Goal: Participate in discussion: Engage in conversation with other users on a specific topic

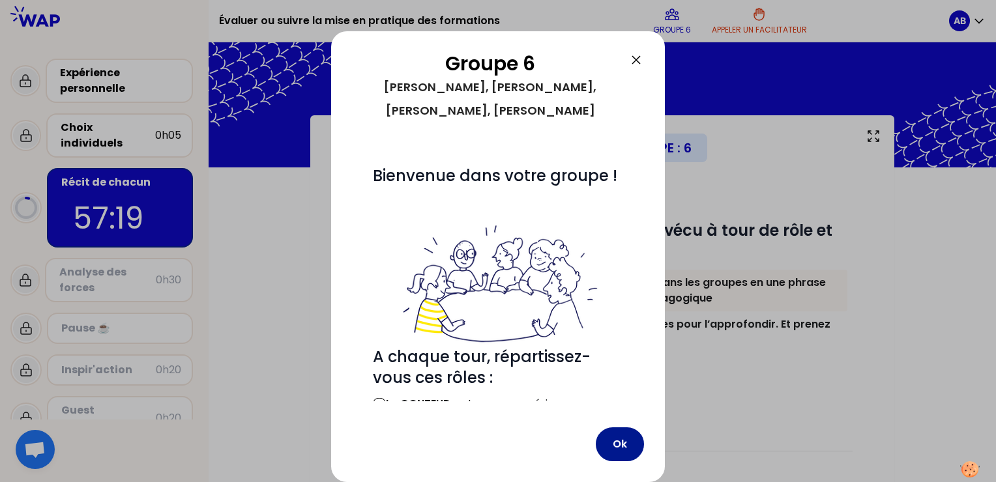
click at [601, 448] on button "Ok" at bounding box center [620, 444] width 48 height 34
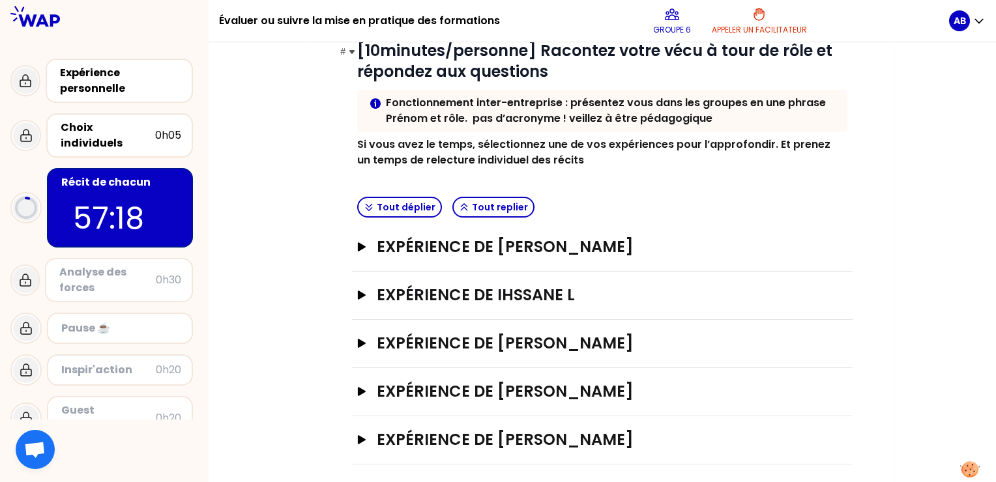
scroll to position [186, 0]
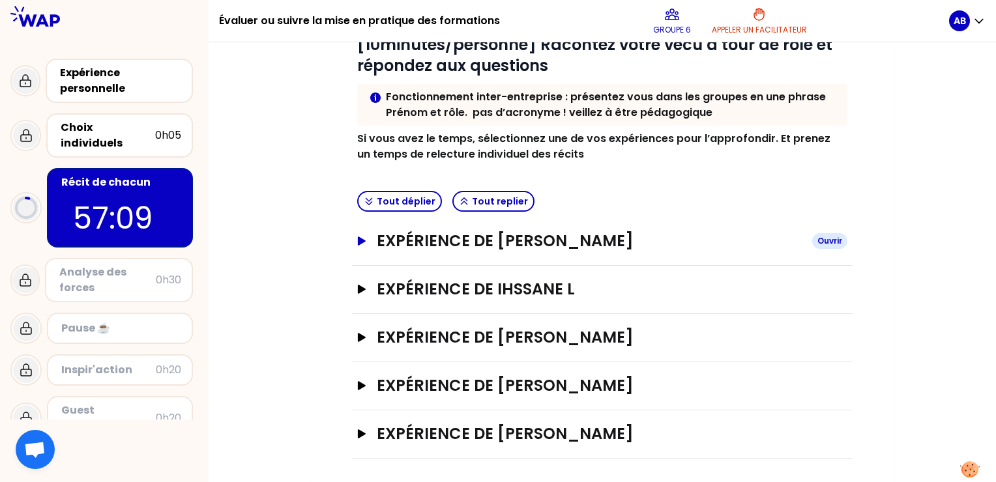
click at [366, 244] on button "Expérience de [PERSON_NAME]" at bounding box center [602, 241] width 490 height 21
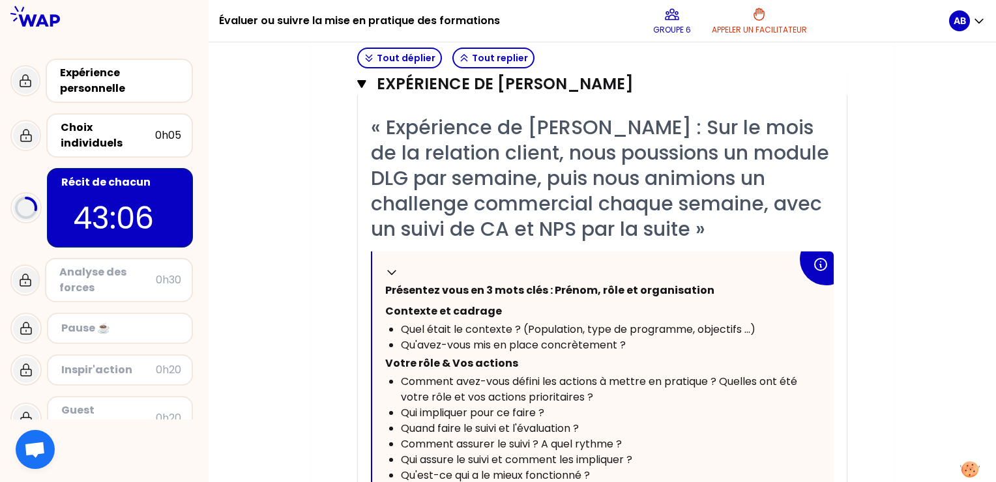
scroll to position [167, 0]
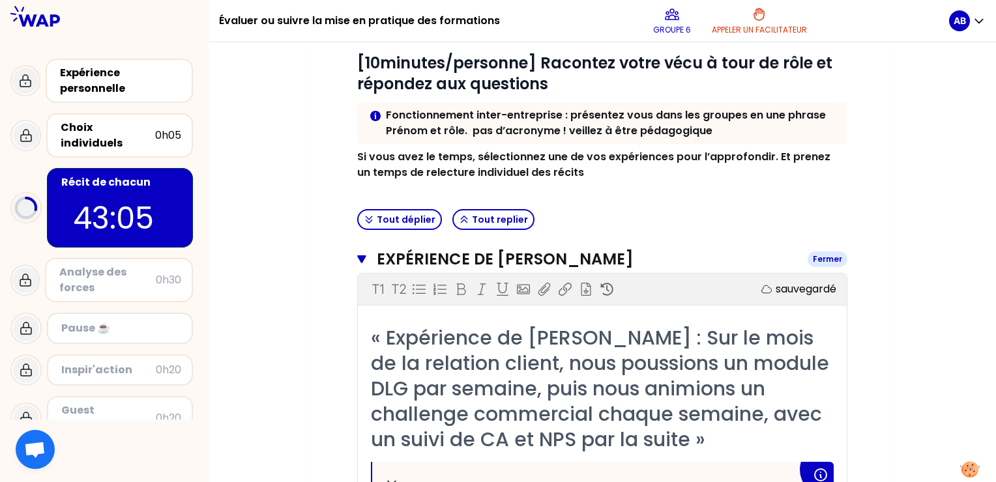
click at [363, 259] on icon "button" at bounding box center [361, 259] width 8 height 8
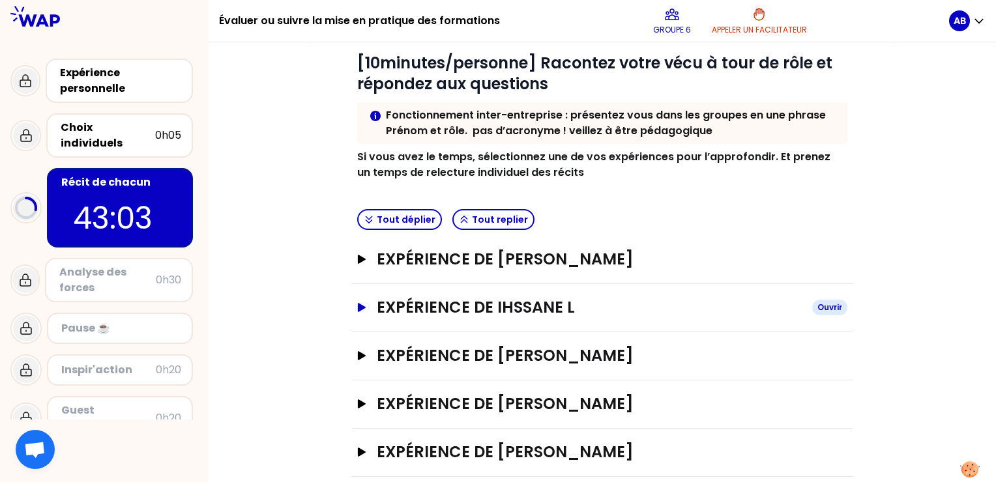
click at [364, 309] on icon "button" at bounding box center [361, 307] width 10 height 9
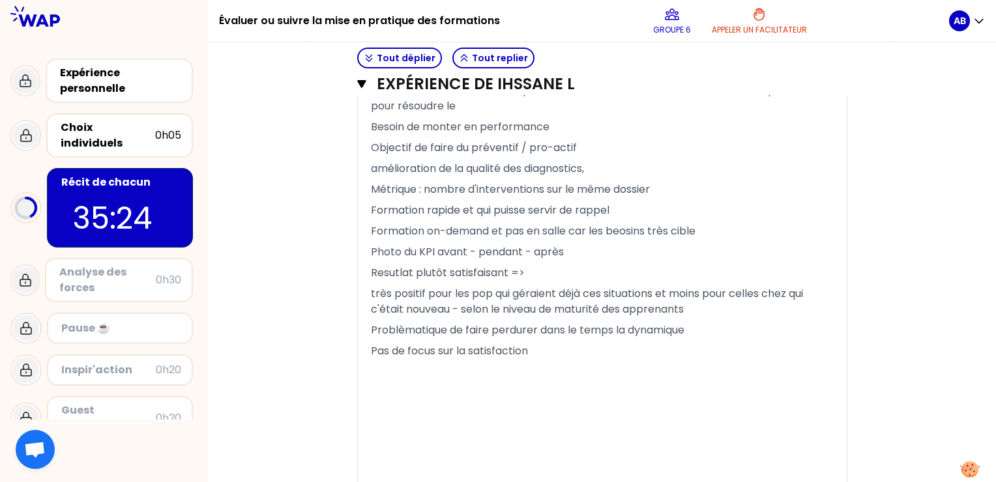
scroll to position [1061, 0]
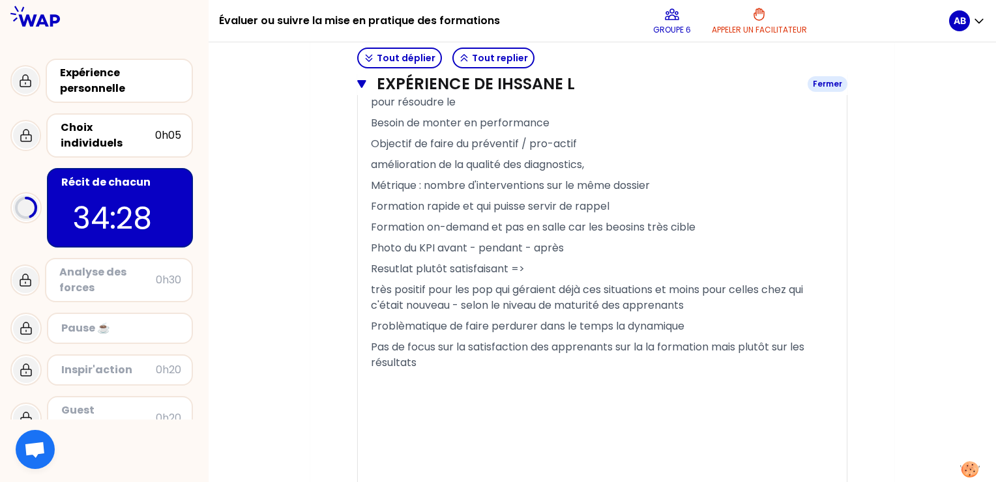
click at [363, 85] on icon "button" at bounding box center [361, 84] width 8 height 8
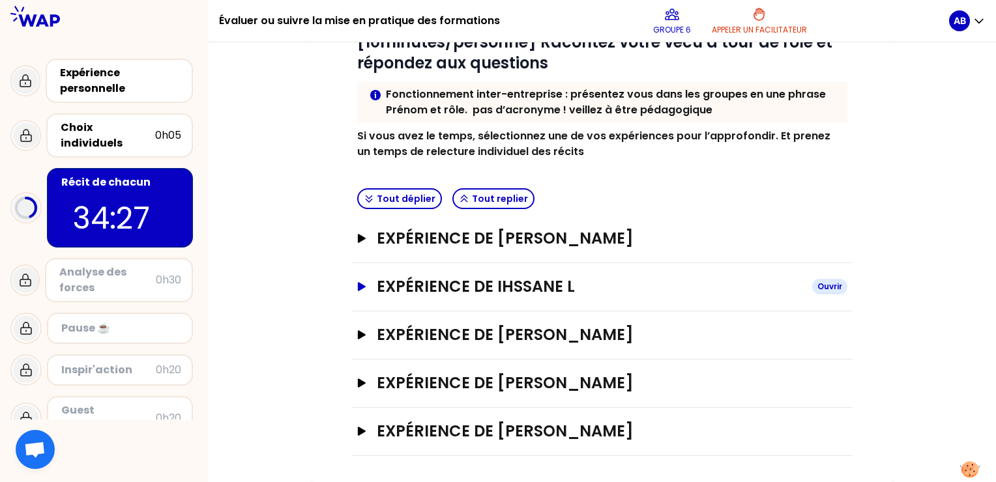
scroll to position [186, 0]
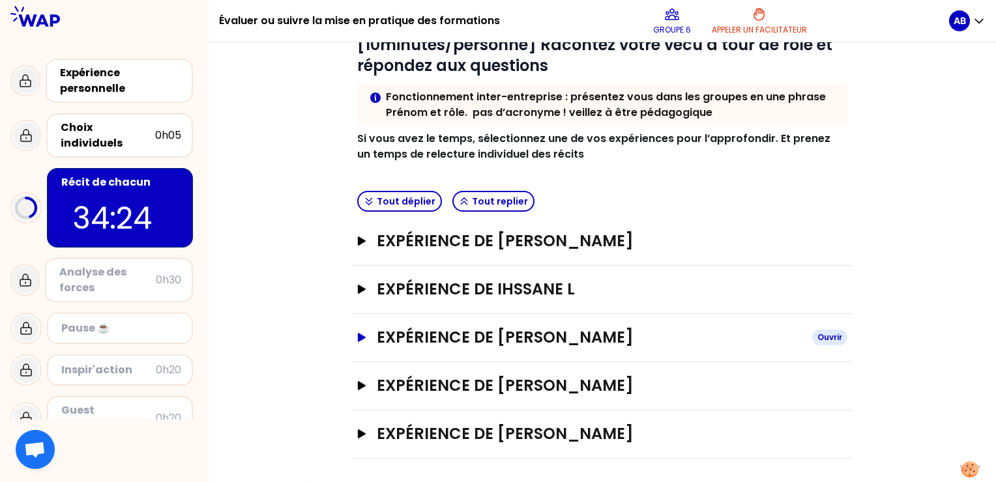
click at [362, 330] on button "Expérience de [PERSON_NAME]" at bounding box center [602, 337] width 490 height 21
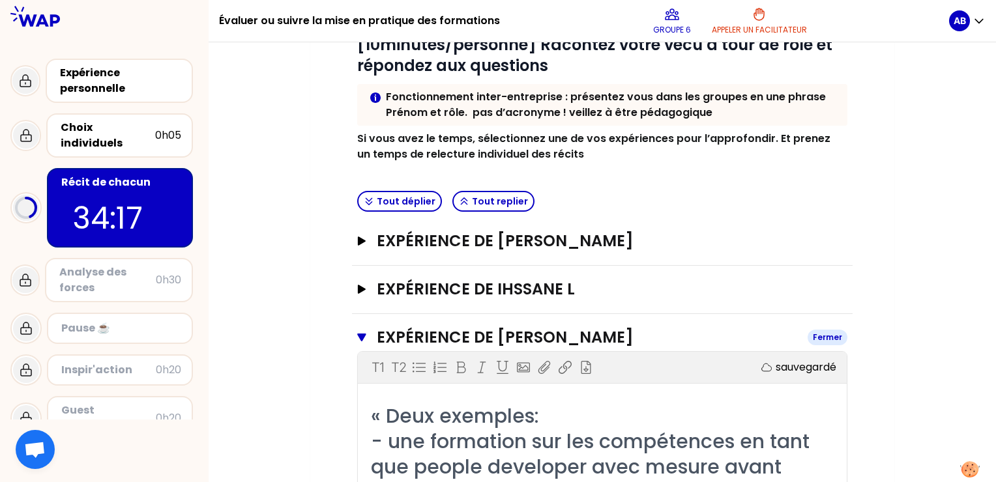
click at [363, 335] on icon "button" at bounding box center [361, 338] width 8 height 8
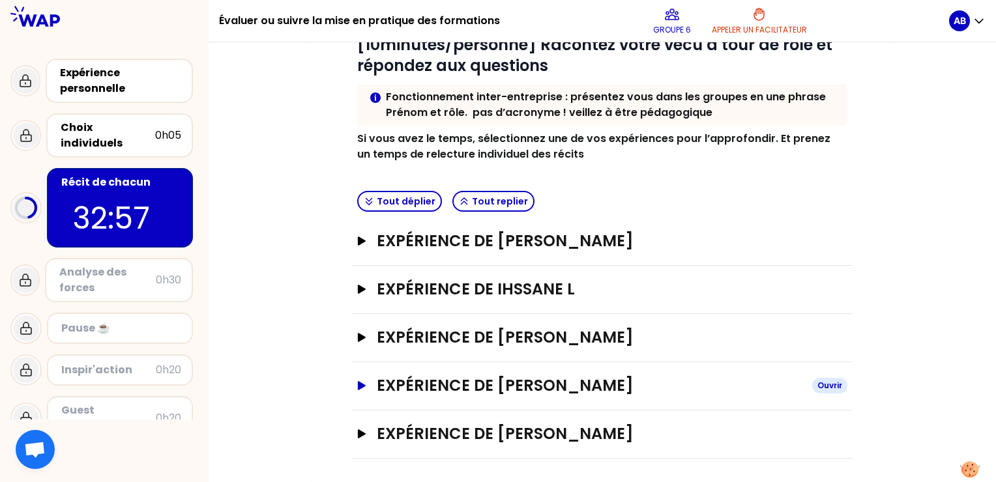
click at [365, 382] on icon "button" at bounding box center [361, 385] width 10 height 9
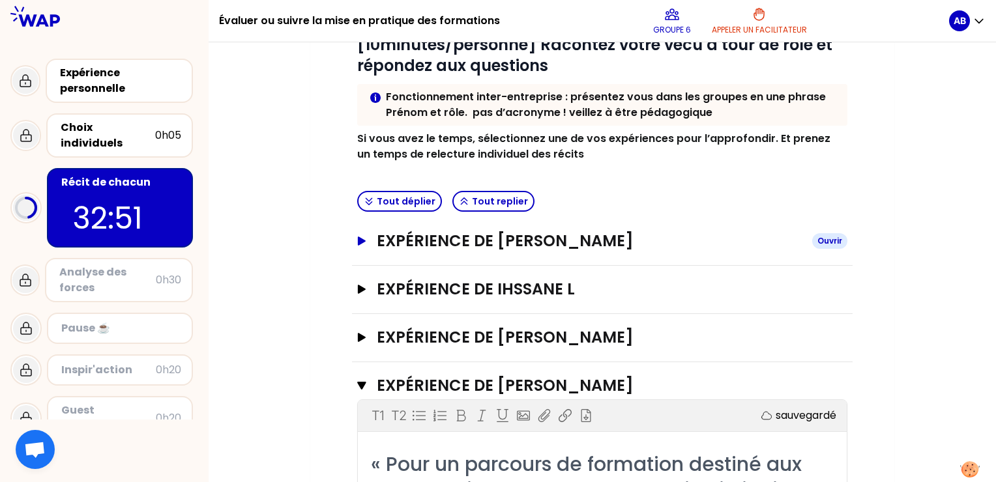
click at [362, 238] on icon "button" at bounding box center [362, 241] width 8 height 9
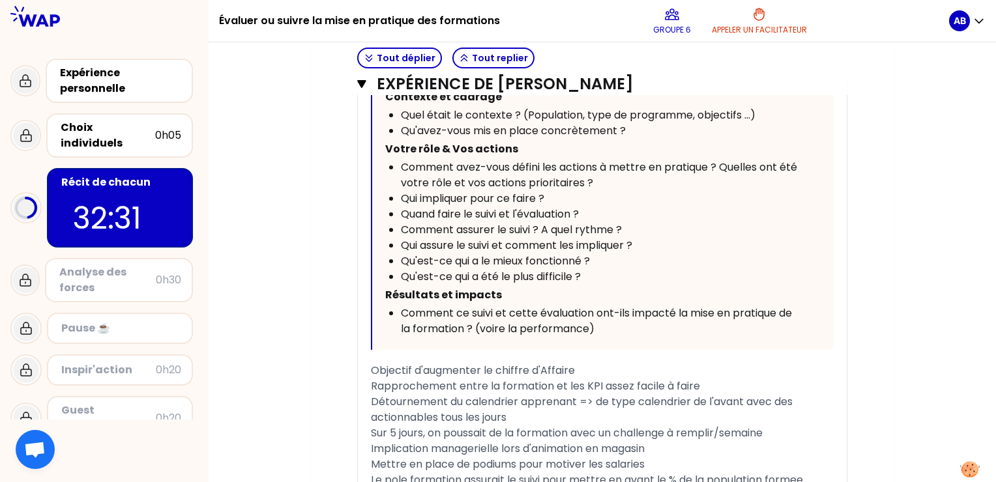
scroll to position [577, 0]
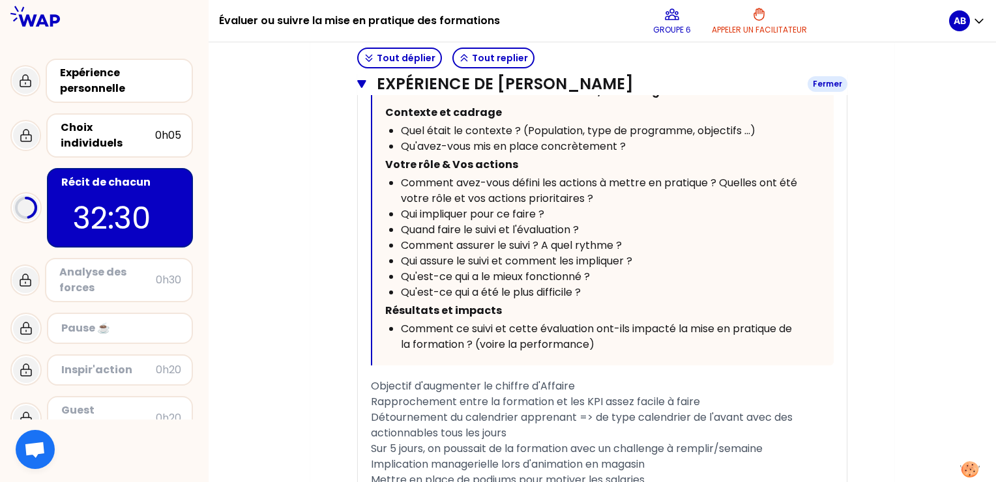
click at [364, 87] on icon "button" at bounding box center [361, 84] width 9 height 10
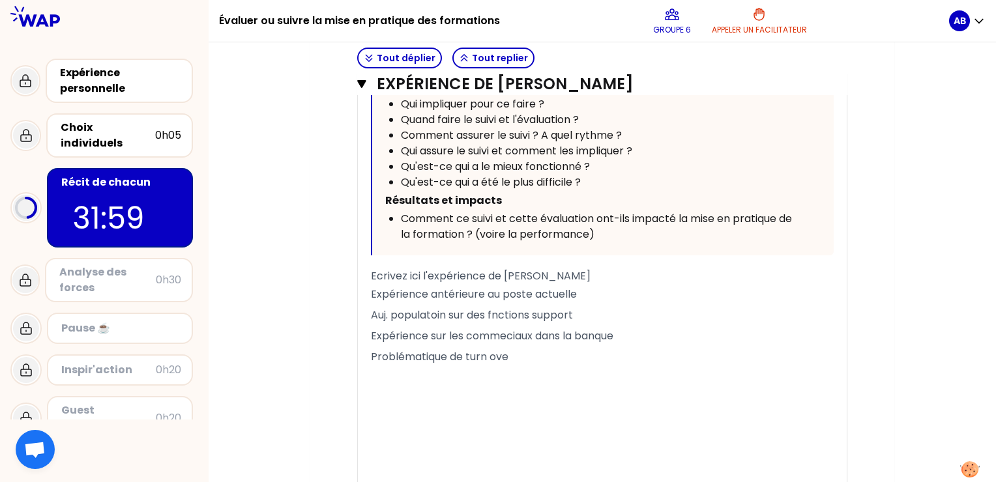
scroll to position [994, 0]
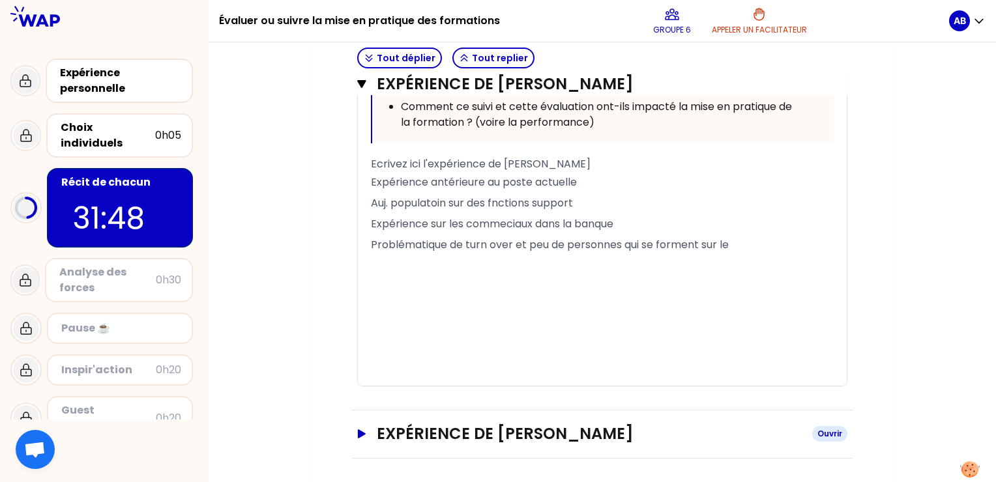
click at [360, 431] on icon "button" at bounding box center [362, 433] width 8 height 9
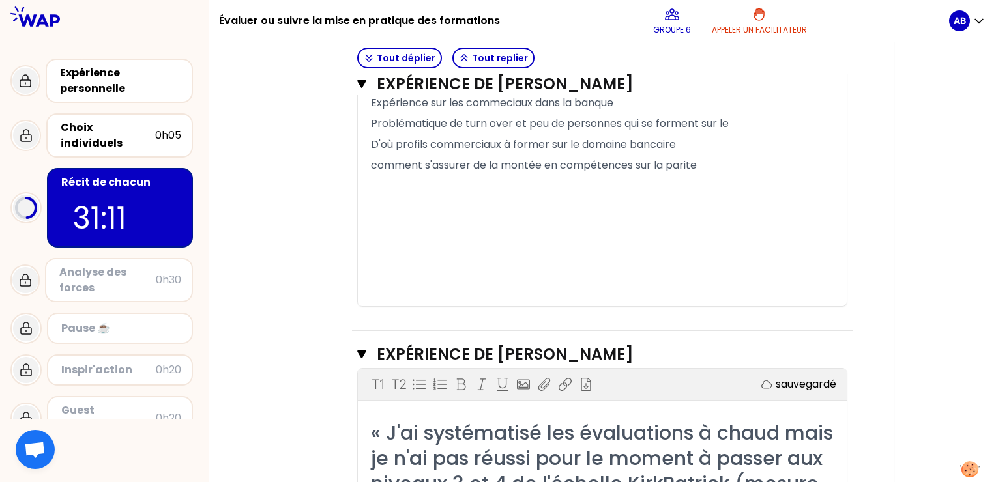
scroll to position [1109, 0]
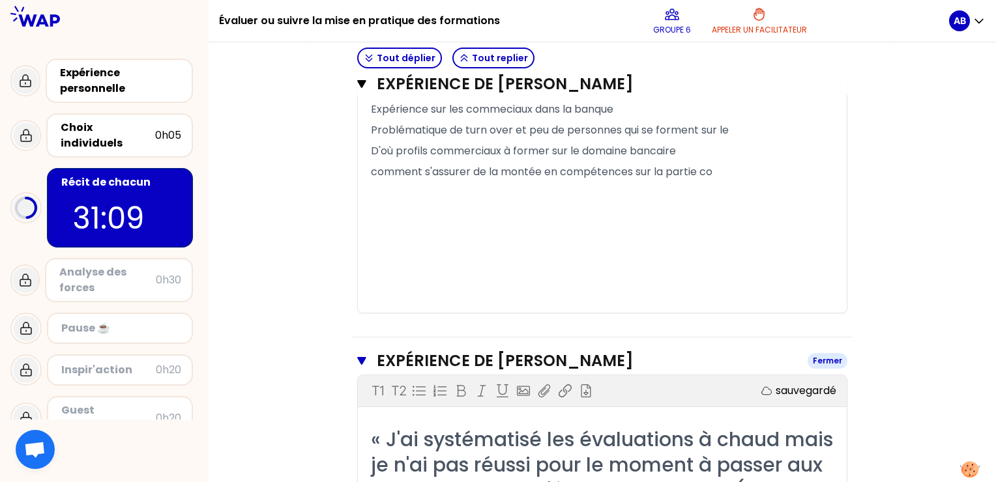
click at [360, 358] on icon "button" at bounding box center [361, 361] width 8 height 8
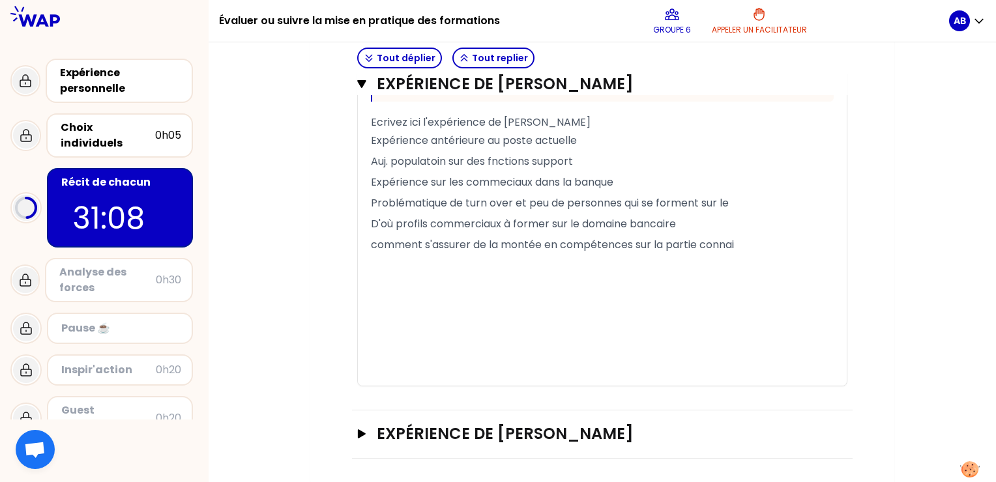
scroll to position [906, 0]
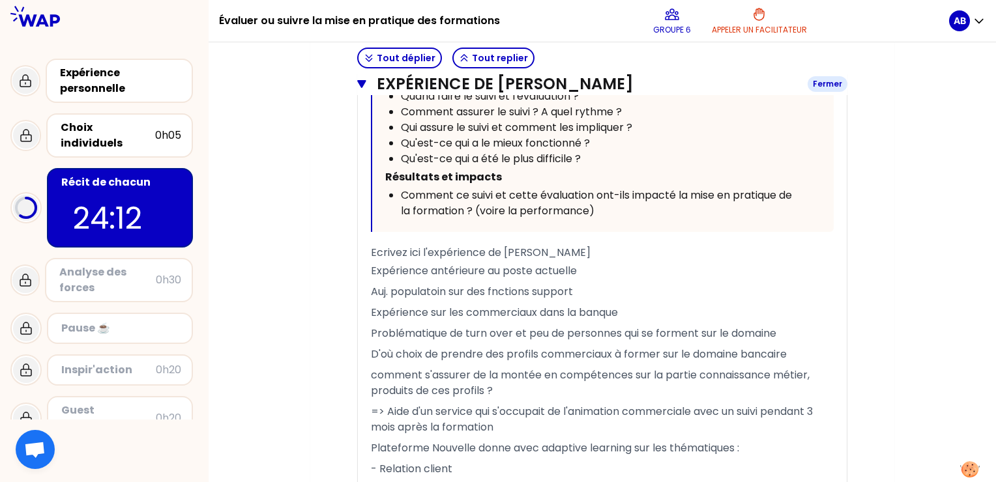
click at [364, 84] on icon "button" at bounding box center [361, 84] width 8 height 8
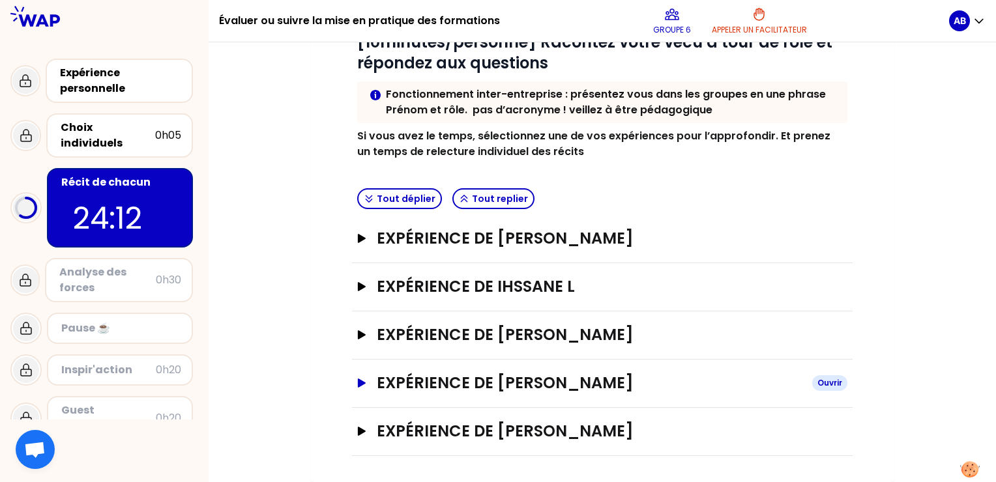
scroll to position [186, 0]
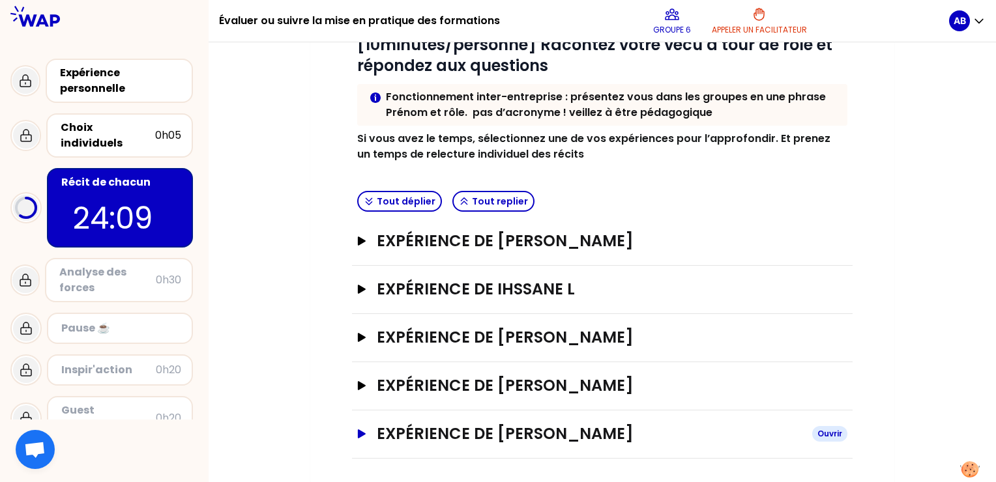
click at [360, 435] on icon "button" at bounding box center [361, 433] width 10 height 9
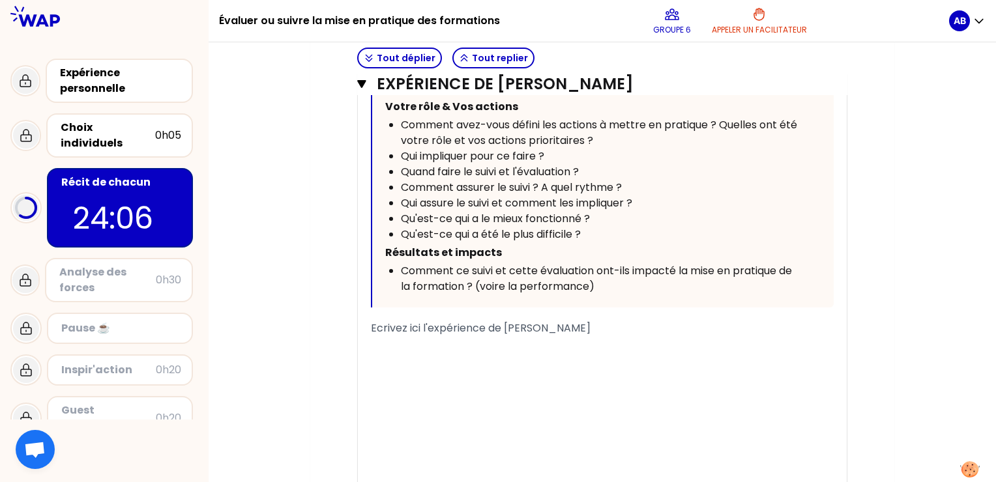
scroll to position [902, 0]
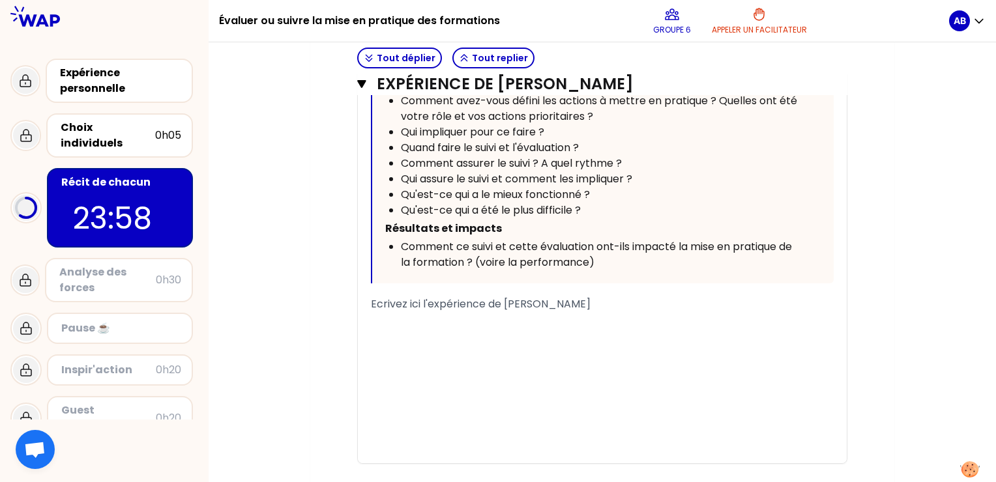
click at [399, 315] on p "﻿" at bounding box center [602, 322] width 463 height 21
click at [568, 317] on span "Mise en place actuellement Egis en BTB" at bounding box center [472, 322] width 203 height 15
click at [568, 317] on span "Mise en place actuellement Egis en BTOB" at bounding box center [476, 322] width 211 height 15
click at [576, 321] on span "Mise en place actuellement Egis en BTOB" at bounding box center [476, 322] width 211 height 15
click at [599, 320] on p "Mise en place actuellement Egis en BTB" at bounding box center [602, 322] width 463 height 21
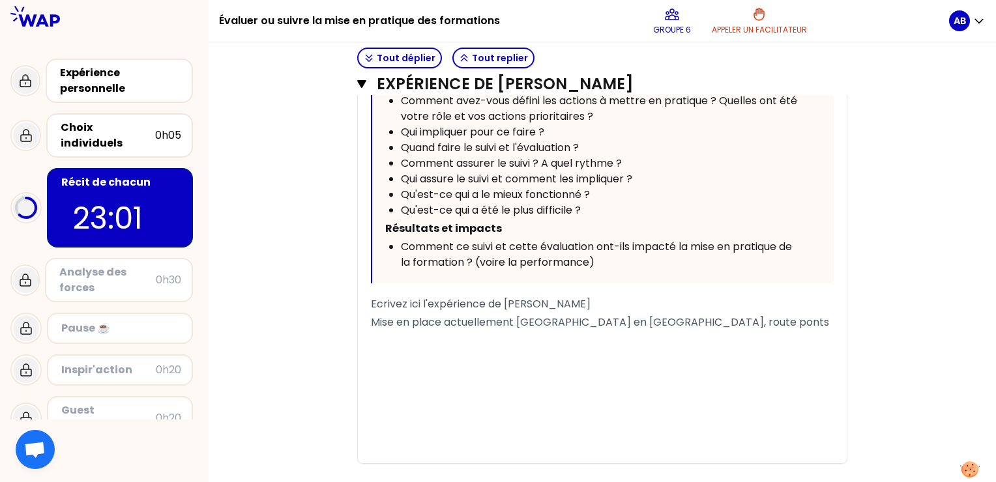
click at [581, 320] on span "Mise en place actuellement [GEOGRAPHIC_DATA] en [GEOGRAPHIC_DATA], route ponts" at bounding box center [600, 322] width 458 height 15
click at [659, 322] on p "Mise en place actuellement Egis en BTB (route ponts" at bounding box center [602, 322] width 463 height 21
click at [378, 349] on div "﻿" at bounding box center [602, 357] width 463 height 16
click at [477, 349] on span "A froid eval entretien annuel" at bounding box center [443, 356] width 145 height 15
click at [541, 349] on div "A froid eval entretiens annuel" at bounding box center [602, 357] width 463 height 16
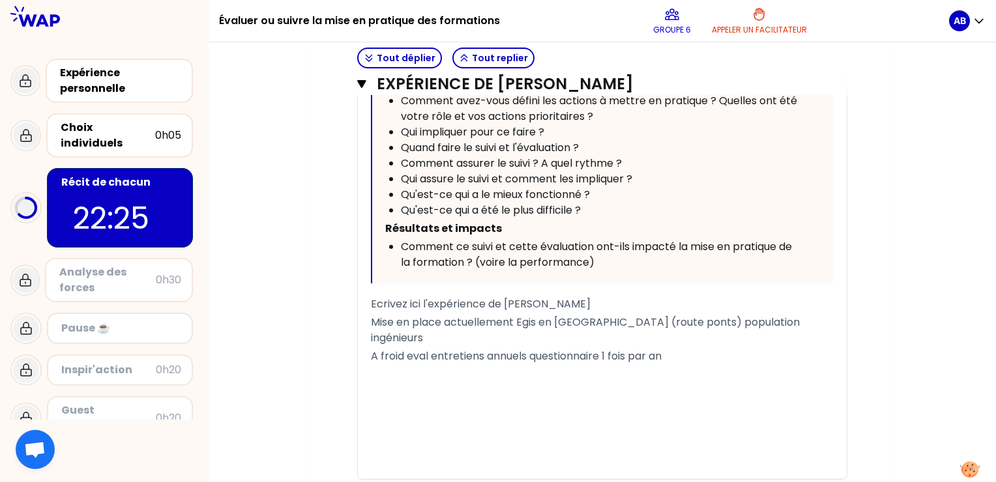
click at [698, 349] on div "A froid eval entretiens annuels questionnaire 1 fois par an" at bounding box center [602, 357] width 463 height 16
click at [388, 380] on p "﻿" at bounding box center [602, 390] width 463 height 21
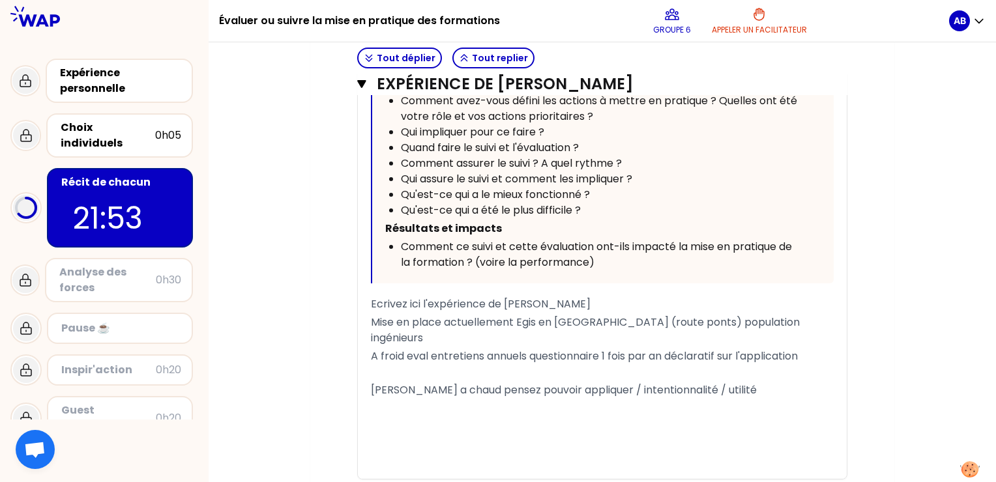
click at [371, 382] on span "[PERSON_NAME] a chaud pensez pouvoir appliquer / intentionnalité / utilité" at bounding box center [564, 389] width 386 height 15
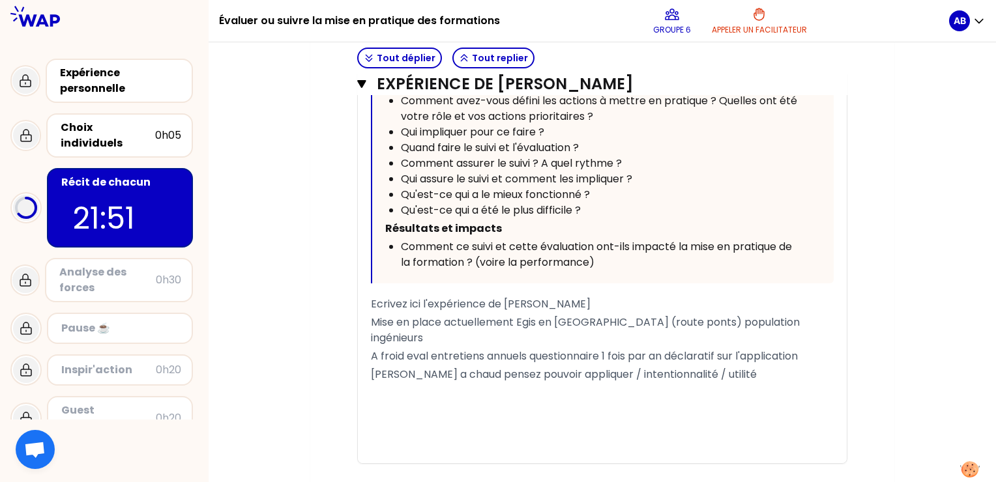
click at [704, 364] on p "[PERSON_NAME] a chaud pensez pouvoir appliquer / intentionnalité / utilité" at bounding box center [602, 374] width 463 height 21
click at [382, 401] on div "﻿" at bounding box center [602, 409] width 463 height 16
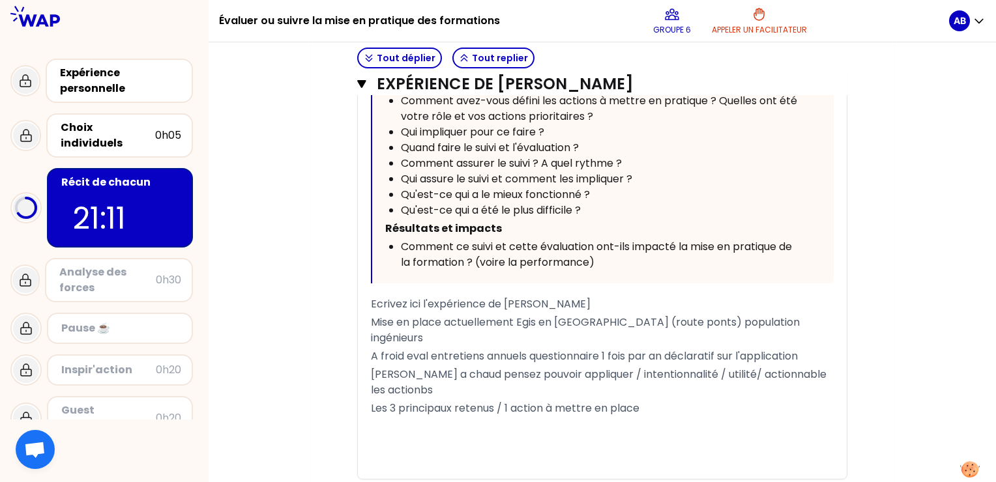
click at [829, 367] on span "[PERSON_NAME] a chaud pensez pouvoir appliquer / intentionnalité / utilité/ act…" at bounding box center [600, 382] width 458 height 31
drag, startPoint x: 829, startPoint y: 358, endPoint x: 771, endPoint y: 358, distance: 57.3
click at [771, 367] on span "[PERSON_NAME] a chaud pensez pouvoir appliquer / intentionnalité / utilité/ act…" at bounding box center [600, 382] width 458 height 31
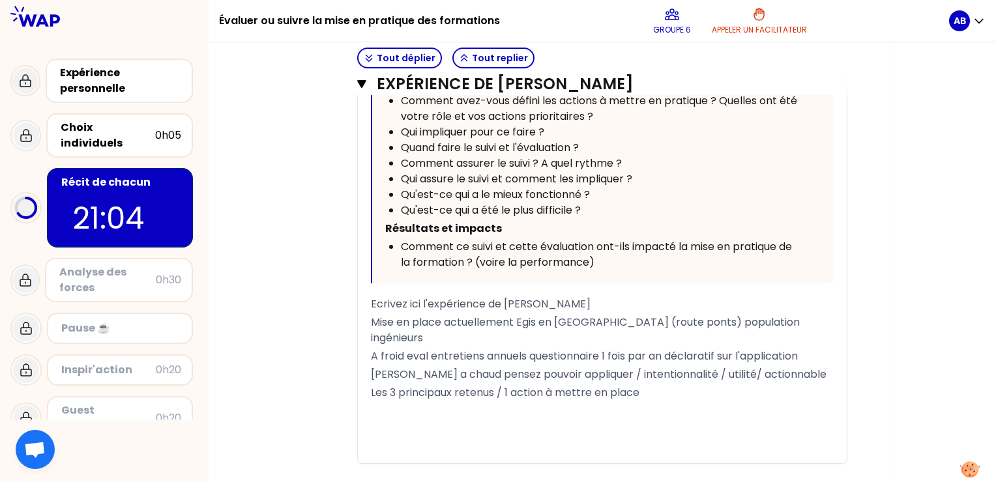
click at [663, 385] on div "Les 3 principaux retenus / 1 action à mettre en place" at bounding box center [602, 393] width 463 height 16
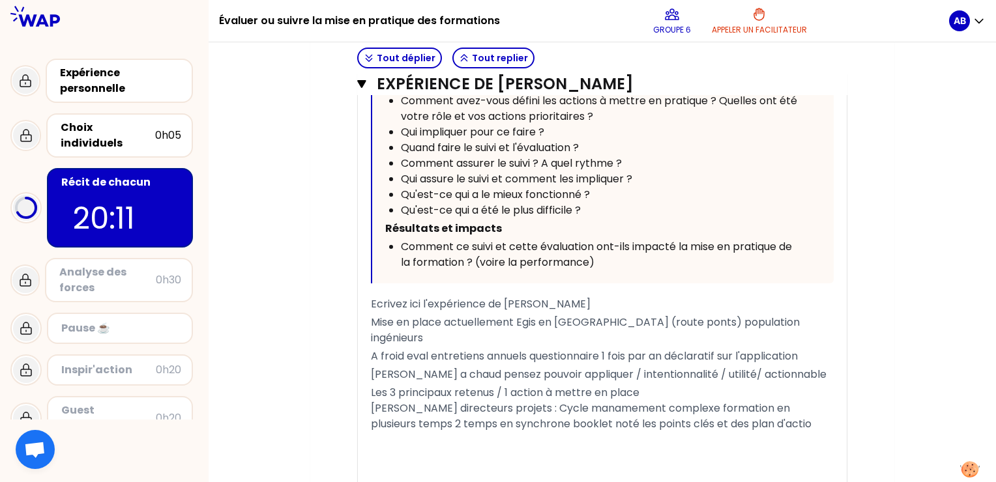
click at [681, 410] on span "[PERSON_NAME] directeurs projets : Cycle manamement complexe formation en plusi…" at bounding box center [591, 416] width 440 height 31
click at [753, 407] on div "[PERSON_NAME] directeurs projets : Cycle manamement complexe formation en plusi…" at bounding box center [602, 416] width 463 height 31
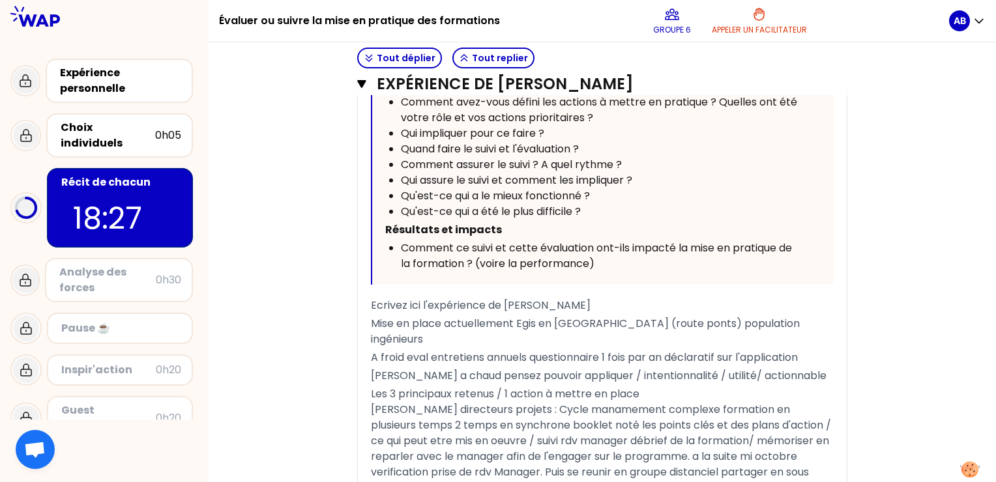
scroll to position [1010, 0]
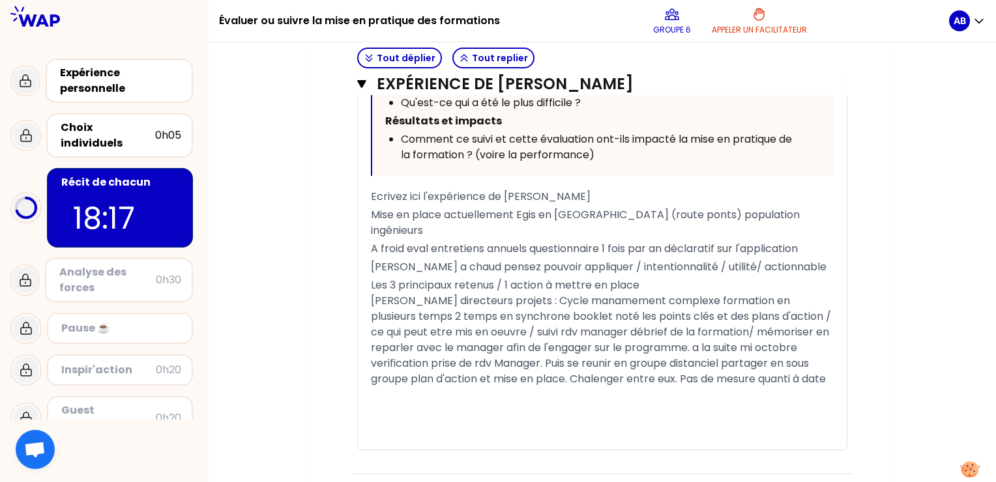
click at [506, 362] on span "[PERSON_NAME] directeurs projets : Cycle manamement complexe formation en plusi…" at bounding box center [602, 339] width 463 height 93
click at [828, 364] on div "[PERSON_NAME] directeurs projets : Cycle manamement complexe formation en plusi…" at bounding box center [602, 347] width 463 height 109
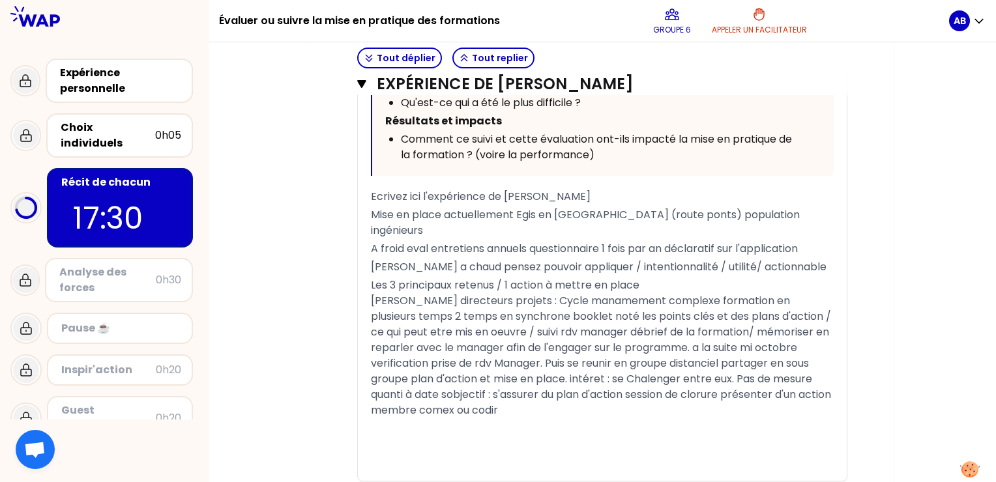
click at [638, 375] on span "[PERSON_NAME] directeurs projets : Cycle manamement complexe formation en plusi…" at bounding box center [602, 355] width 463 height 124
click at [719, 377] on span "[PERSON_NAME] directeurs projets : Cycle manamement complexe formation en plusi…" at bounding box center [602, 355] width 463 height 124
click at [721, 379] on span "[PERSON_NAME] directeurs projets : Cycle manamement complexe formation en plusi…" at bounding box center [602, 355] width 463 height 124
click at [771, 380] on span "[PERSON_NAME] directeurs projets : Cycle manamement complexe formation en plusi…" at bounding box center [602, 355] width 463 height 124
click at [416, 394] on span "[PERSON_NAME] directeurs projets : Cycle manamement complexe formation en plusi…" at bounding box center [602, 355] width 463 height 124
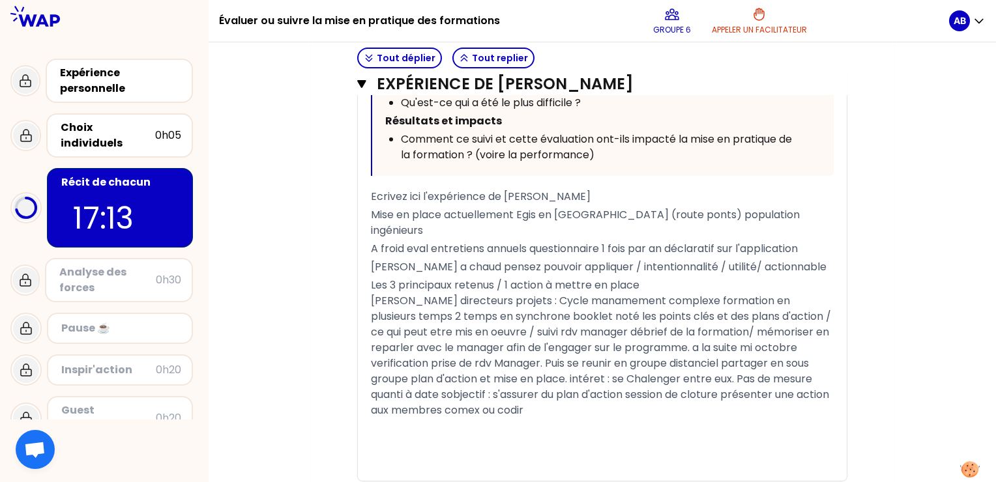
click at [375, 377] on span "[PERSON_NAME] directeurs projets : Cycle manamement complexe formation en plusi…" at bounding box center [602, 355] width 463 height 124
click at [508, 392] on div "[PERSON_NAME] directeurs projets : Cycle manamement complexe formation en plusi…" at bounding box center [602, 355] width 463 height 125
click at [782, 392] on div "[PERSON_NAME] directeurs projets : Cycle manamement complexe formation en plusi…" at bounding box center [602, 355] width 463 height 125
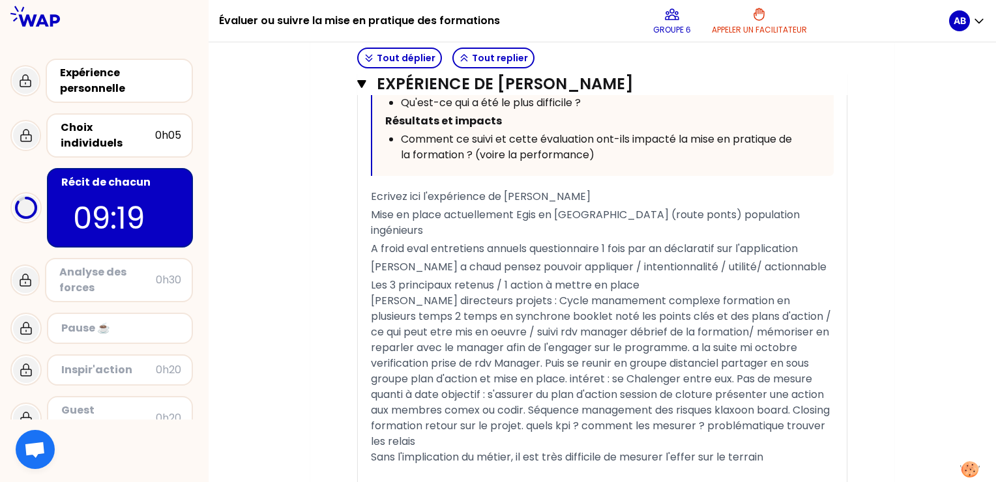
scroll to position [1088, 0]
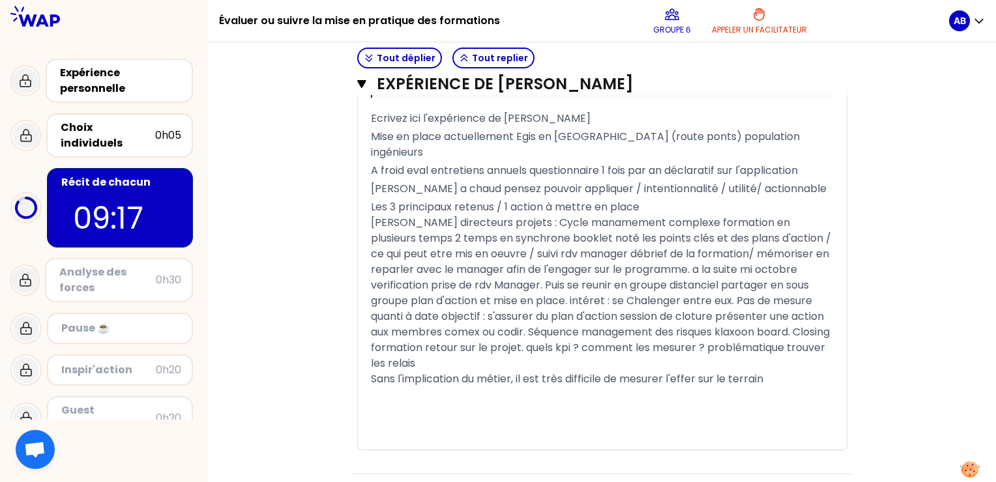
click at [784, 371] on div "Sans l'implication du métier, il est très difficile de mesurer l'effer sur le t…" at bounding box center [602, 379] width 463 height 16
click at [400, 181] on span "[PERSON_NAME] a chaud pensez pouvoir appliquer / intentionnalité / utilité/ act…" at bounding box center [598, 188] width 455 height 15
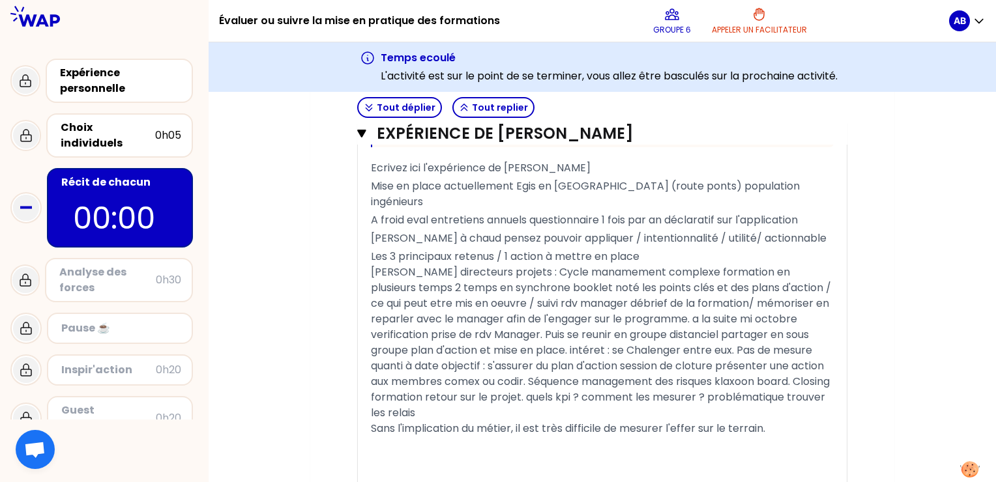
click at [130, 273] on div "Analyse des forces" at bounding box center [107, 280] width 96 height 31
click at [63, 270] on div "Analyse des forces" at bounding box center [107, 280] width 96 height 31
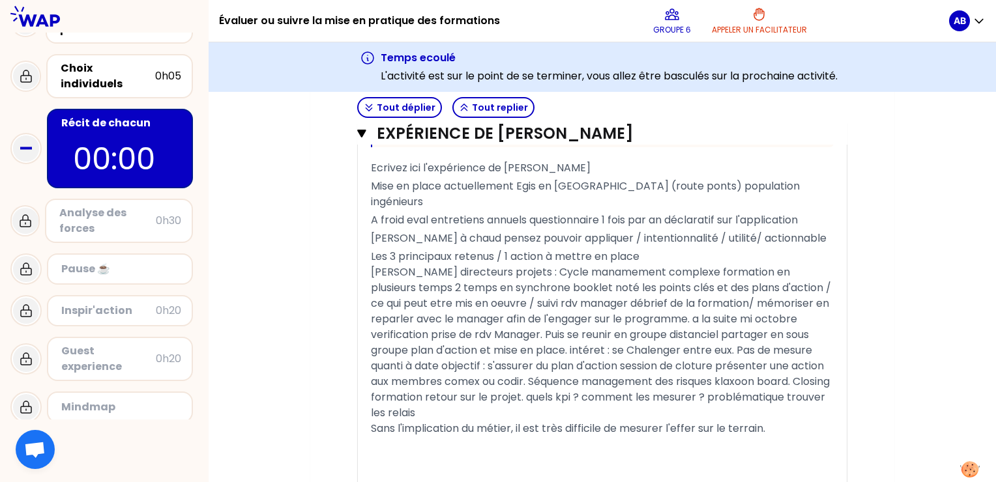
scroll to position [60, 0]
click at [365, 137] on icon "button" at bounding box center [361, 133] width 9 height 10
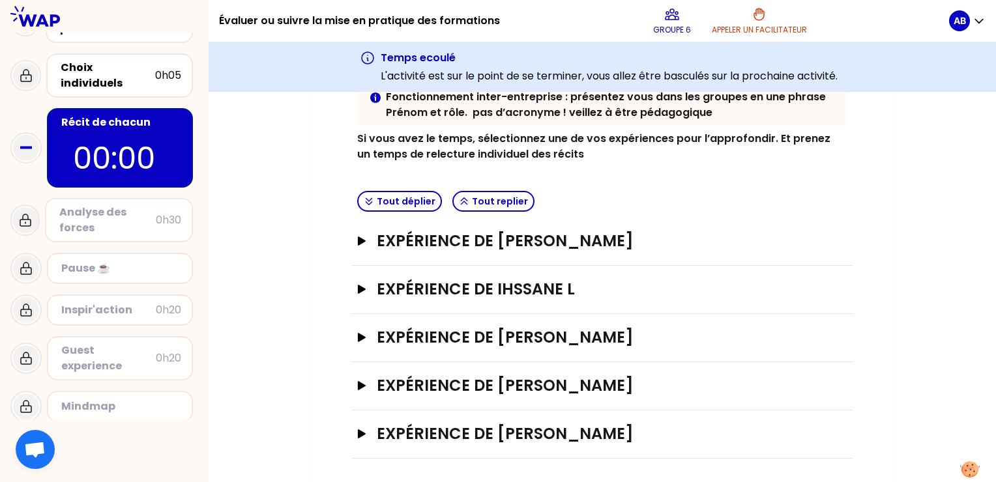
click at [115, 209] on div "Analyse des forces" at bounding box center [107, 220] width 96 height 31
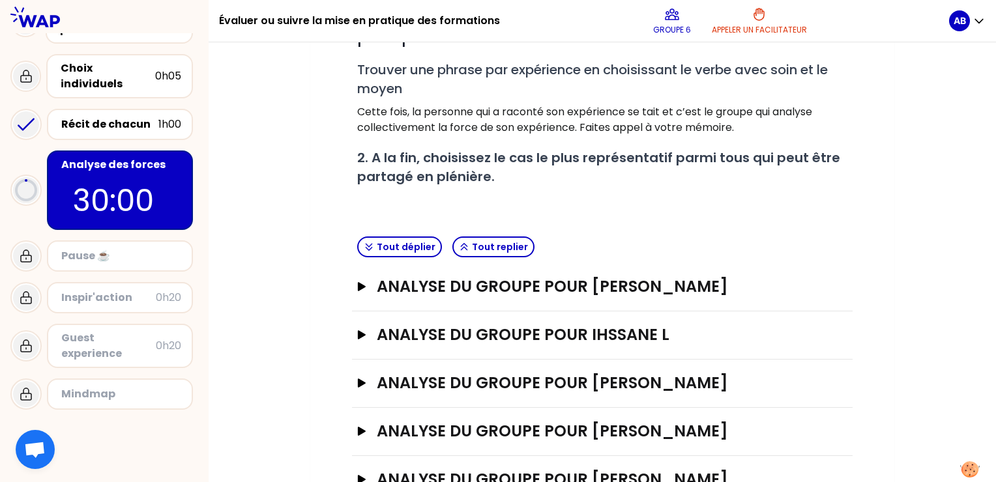
scroll to position [235, 0]
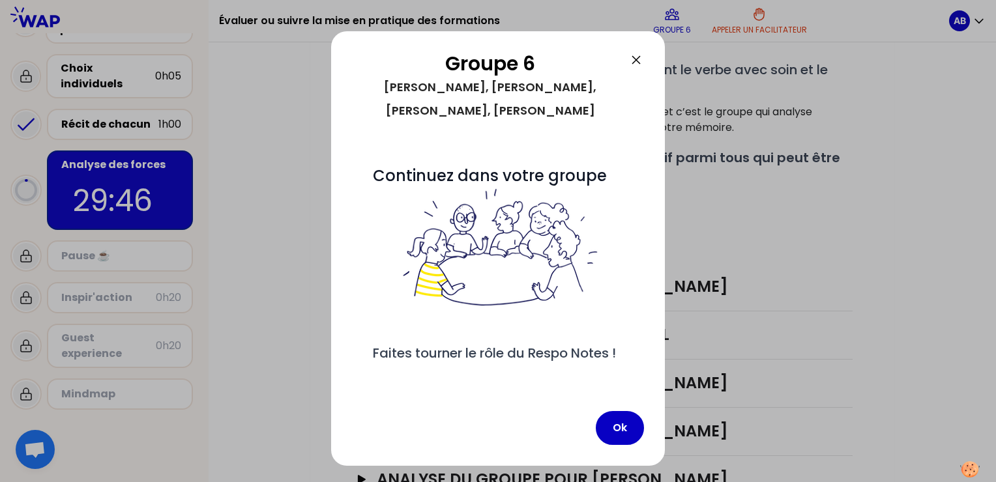
click at [636, 62] on icon at bounding box center [636, 60] width 16 height 16
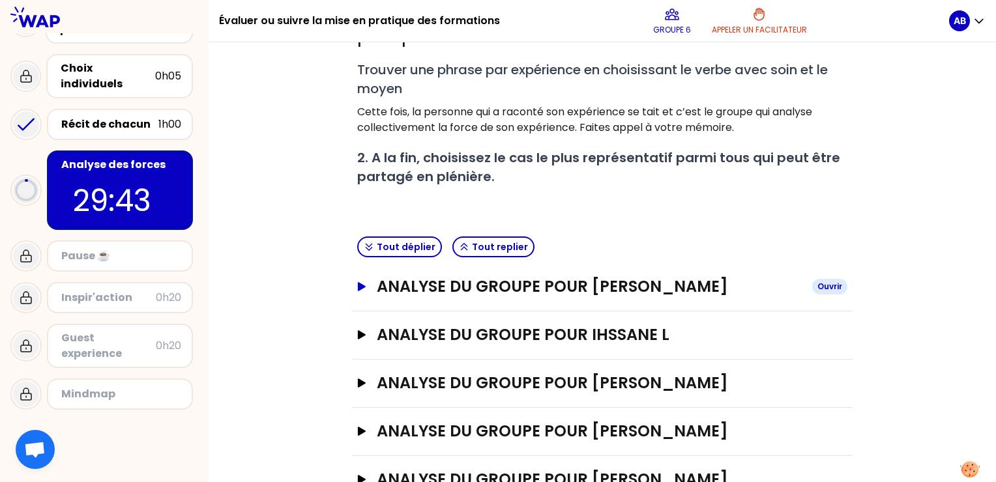
click at [360, 282] on icon "button" at bounding box center [362, 286] width 8 height 9
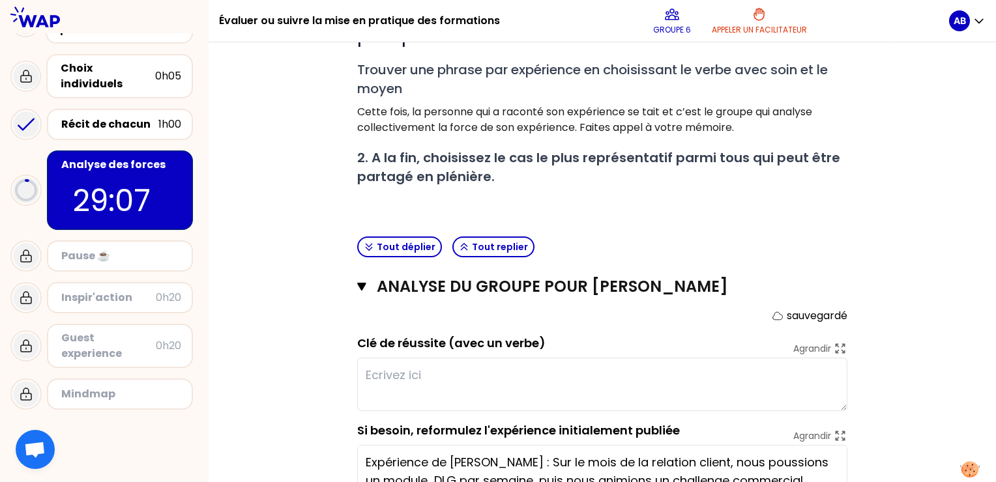
click at [394, 376] on textarea at bounding box center [602, 384] width 490 height 53
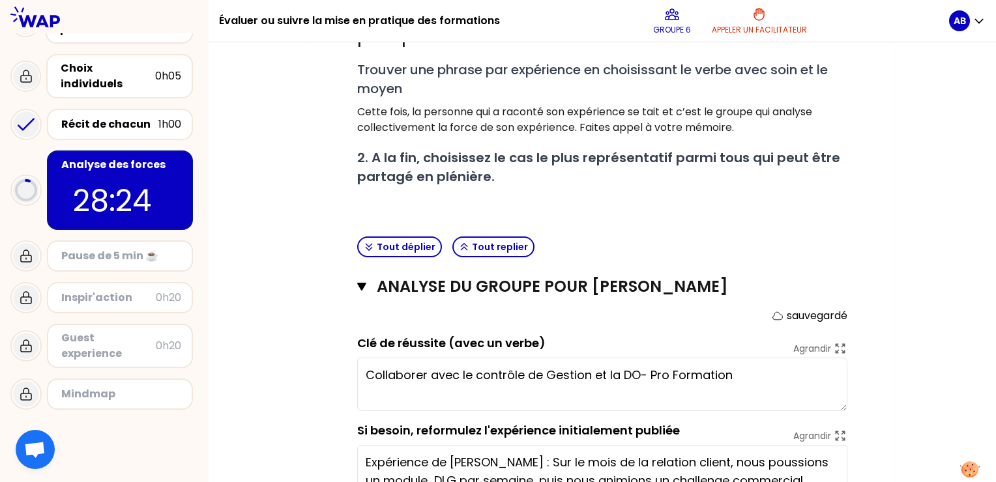
click at [373, 387] on textarea "Collaborer avec le contrôle de Gestion et la DO- Pro Formation" at bounding box center [602, 384] width 490 height 53
click at [745, 371] on textarea "Collaborer avec le contrôle de Gestion et la DO- Pro Formation" at bounding box center [602, 384] width 490 height 53
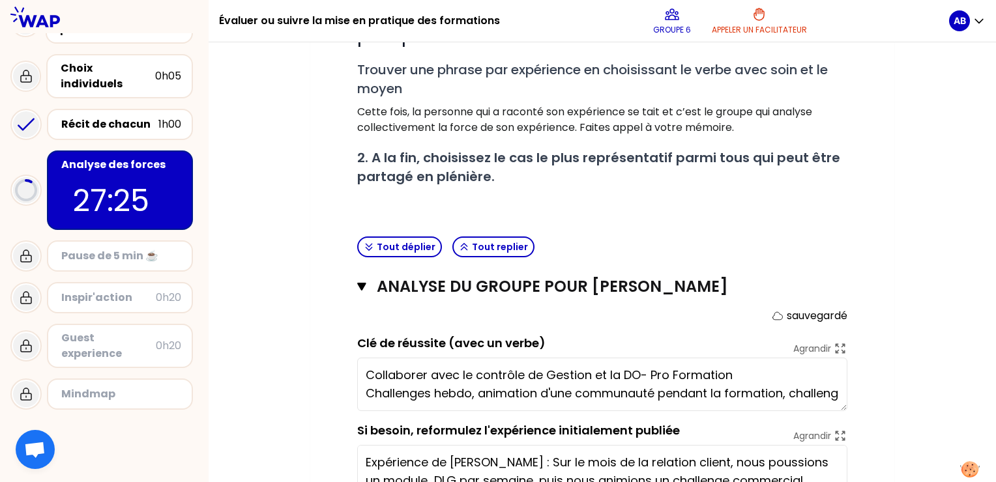
scroll to position [9, 0]
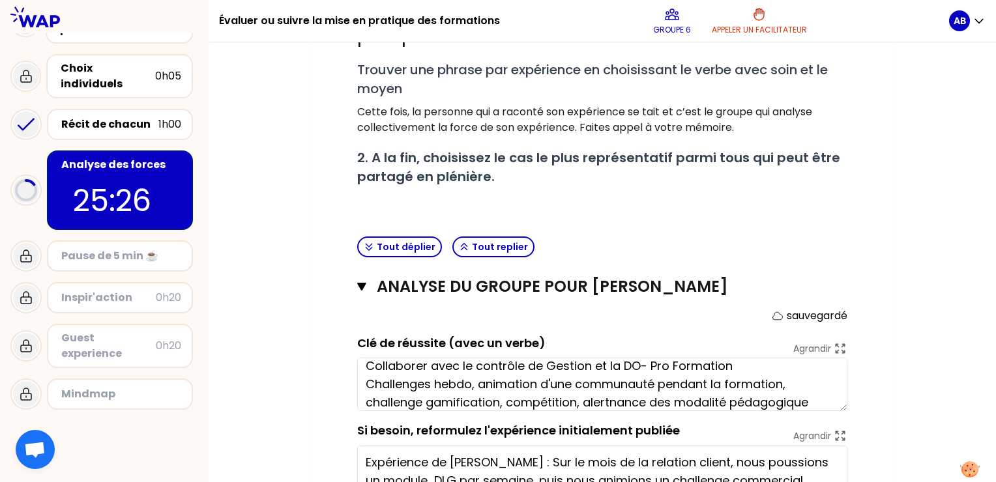
click at [620, 400] on textarea "Collaborer avec le contrôle de Gestion et la DO- Pro Formation Challenges hebdo…" at bounding box center [602, 384] width 490 height 53
click at [727, 396] on textarea "Collaborer avec le contrôle de Gestion et la DO- Pro Formation Challenges hebdo…" at bounding box center [602, 384] width 490 height 53
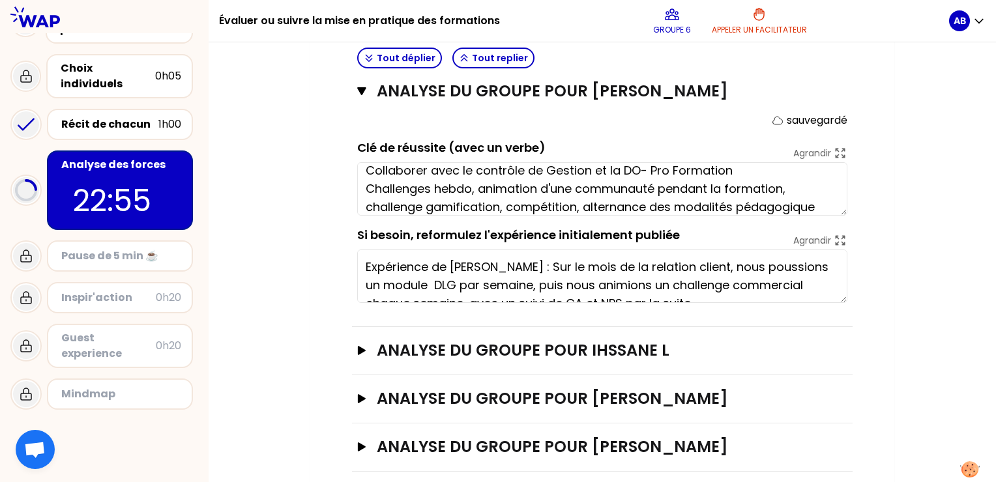
scroll to position [36, 0]
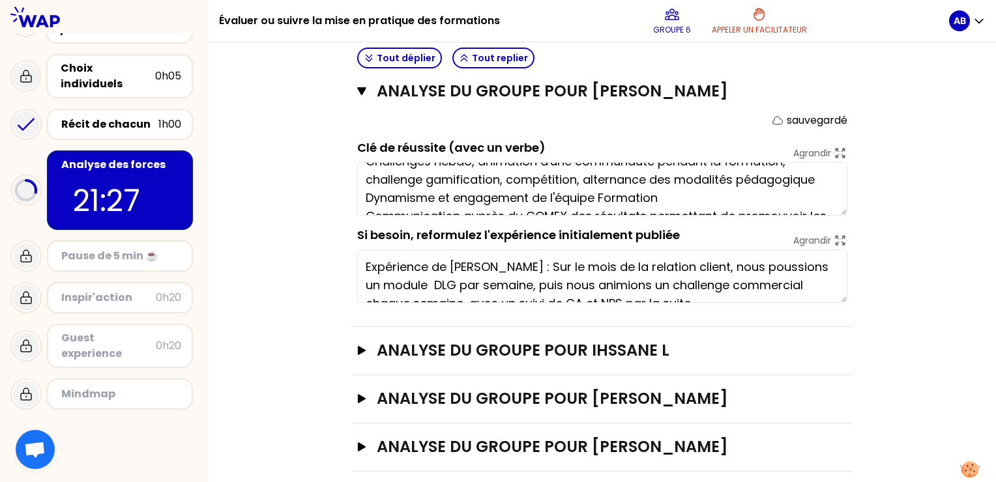
type textarea "Collaborer avec le contrôle de Gestion et la DO- Pro Formation Challenges hebdo…"
type textarea "Expérience de [PERSON_NAME] : Sur le mois de la relation client pour 500 ans ma…"
type textarea "Collaborer avec le contrôle de Gestion et la DO- Pro Formation Challenges hebdo…"
click at [360, 349] on icon "button" at bounding box center [362, 350] width 8 height 9
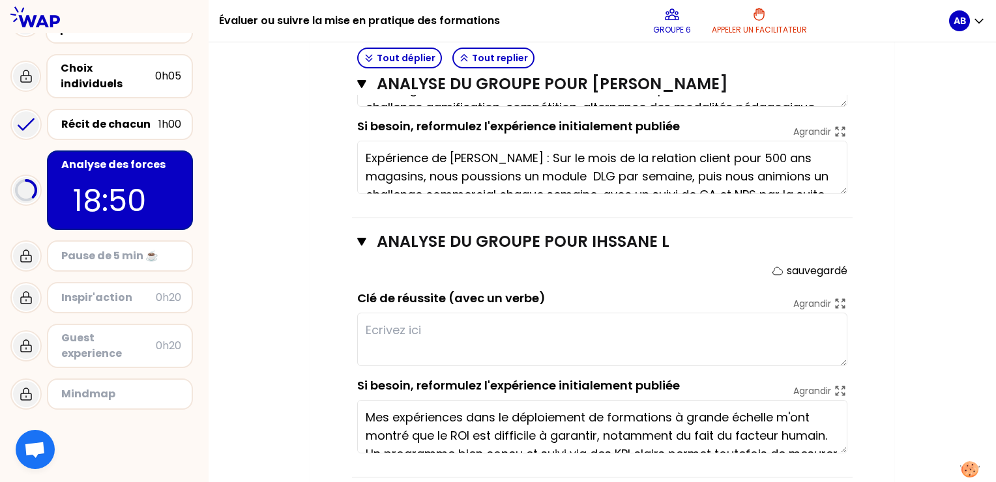
scroll to position [561, 0]
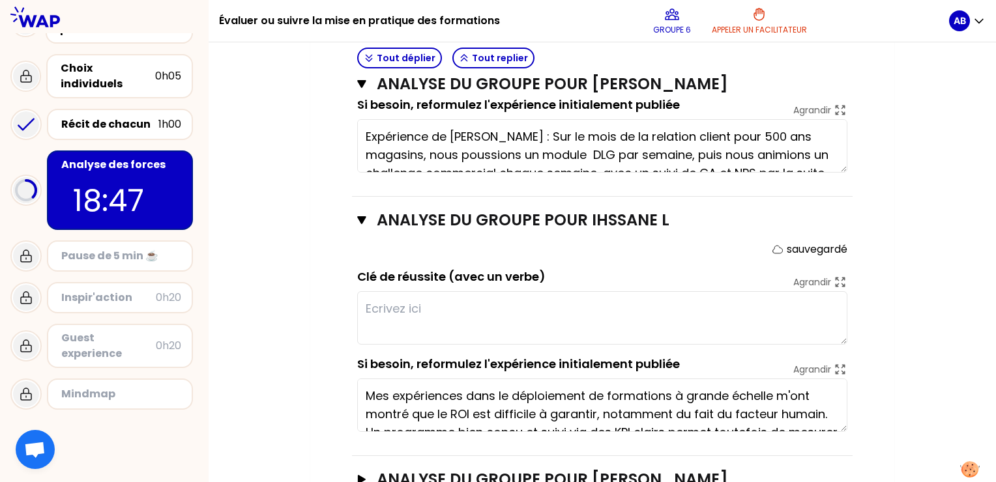
click at [440, 302] on textarea at bounding box center [602, 317] width 490 height 53
type textarea "Validation que la form"
click at [111, 117] on div "Récit de chacun" at bounding box center [109, 125] width 97 height 16
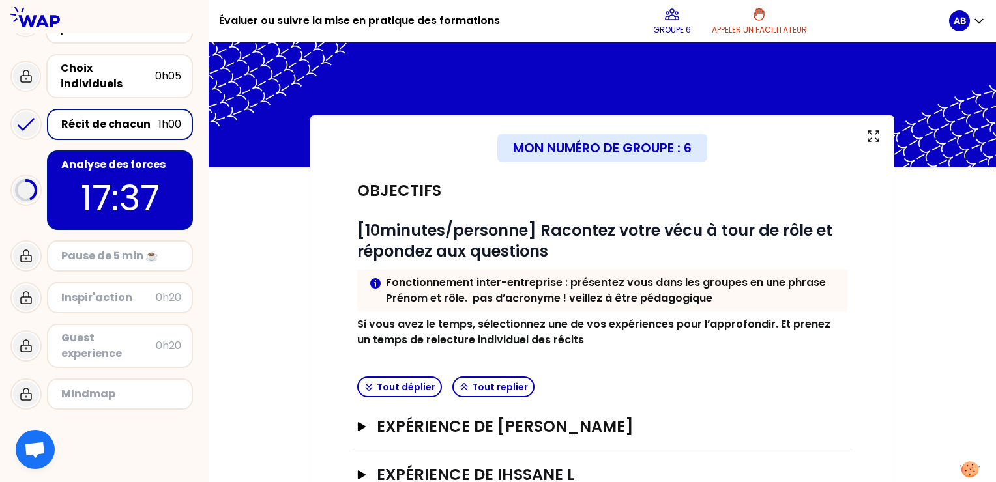
scroll to position [186, 0]
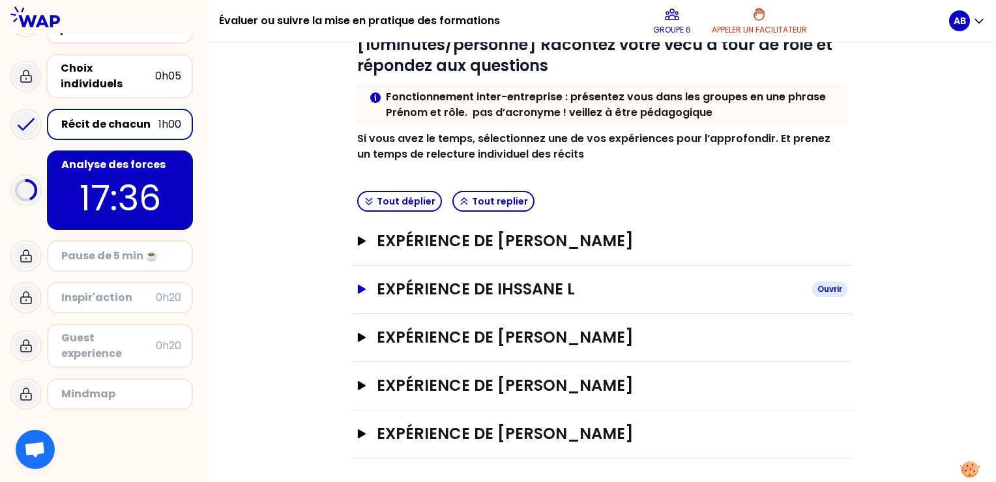
click at [363, 285] on icon "button" at bounding box center [361, 289] width 10 height 9
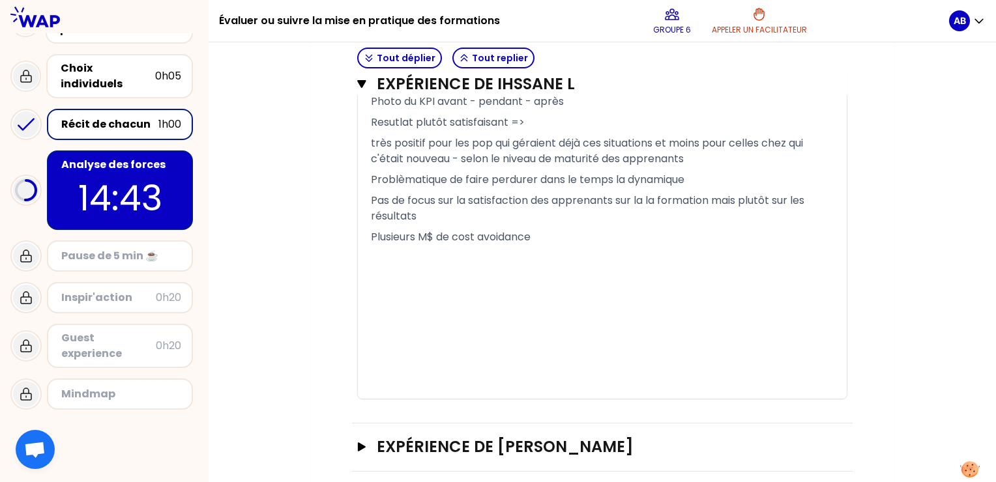
scroll to position [1317, 0]
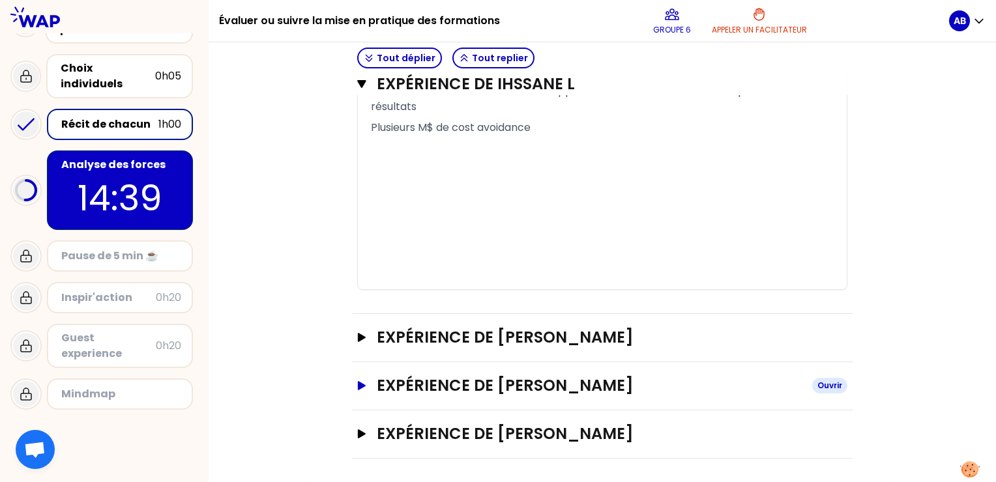
click at [360, 385] on icon "button" at bounding box center [362, 385] width 8 height 9
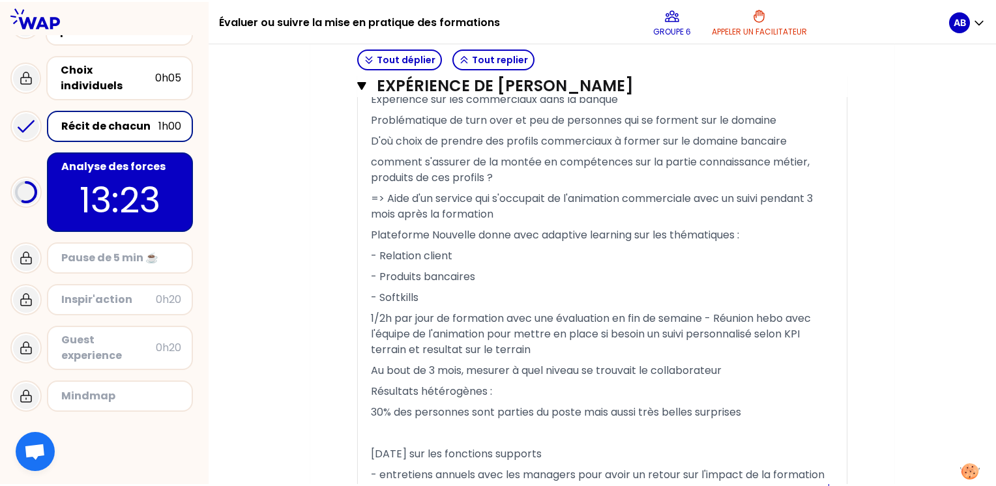
scroll to position [2230, 0]
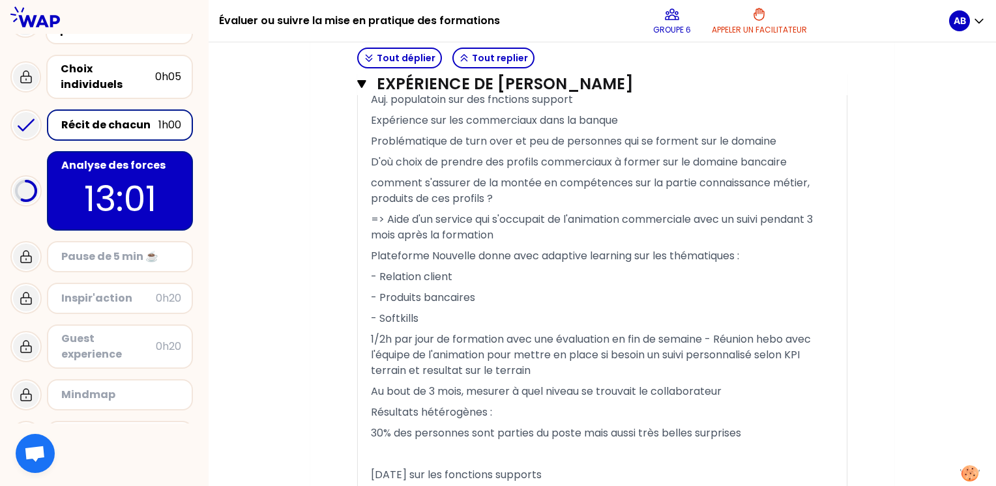
click at [106, 179] on p "13:01" at bounding box center [120, 198] width 122 height 51
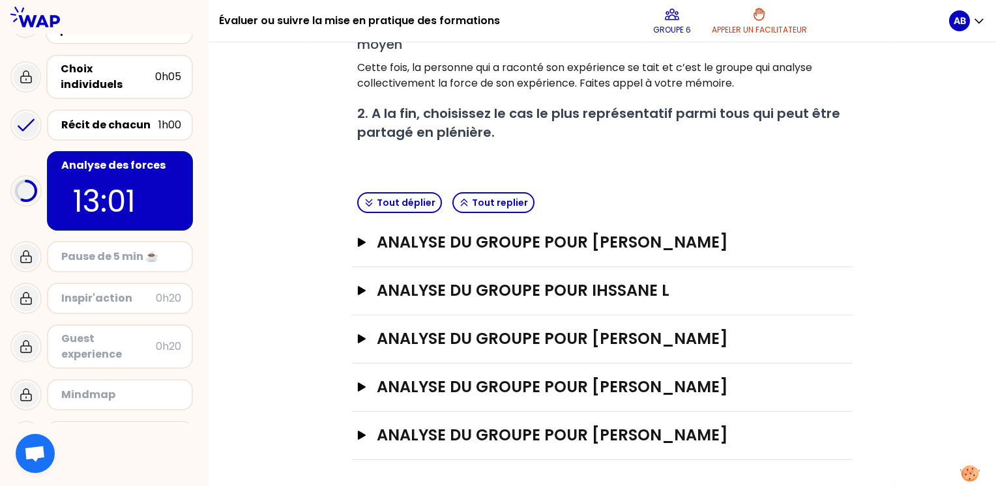
scroll to position [276, 0]
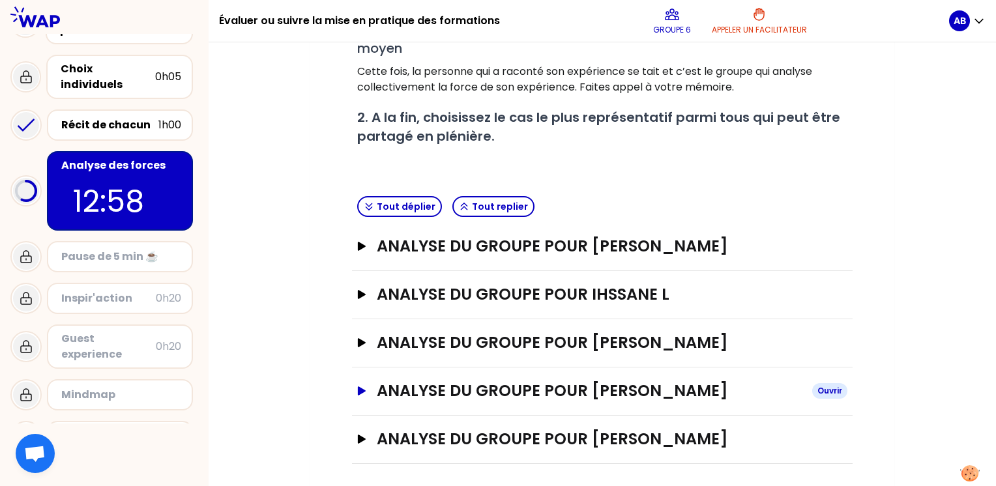
click at [360, 386] on icon "button" at bounding box center [362, 390] width 8 height 9
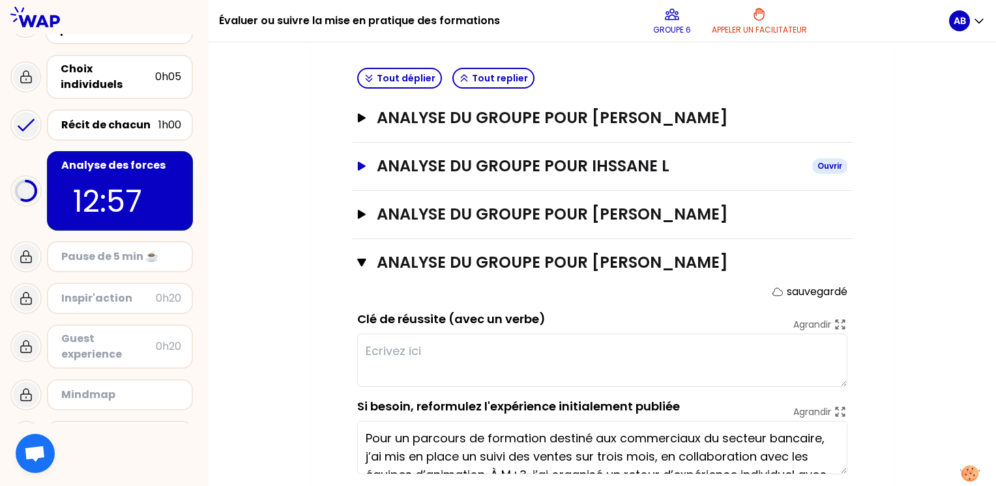
scroll to position [406, 0]
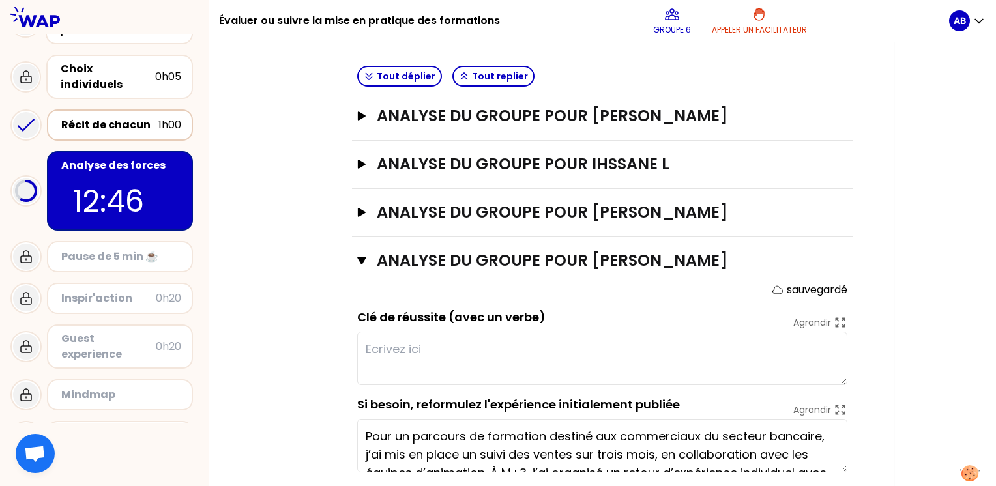
click at [133, 117] on div "Récit de chacun" at bounding box center [109, 125] width 97 height 16
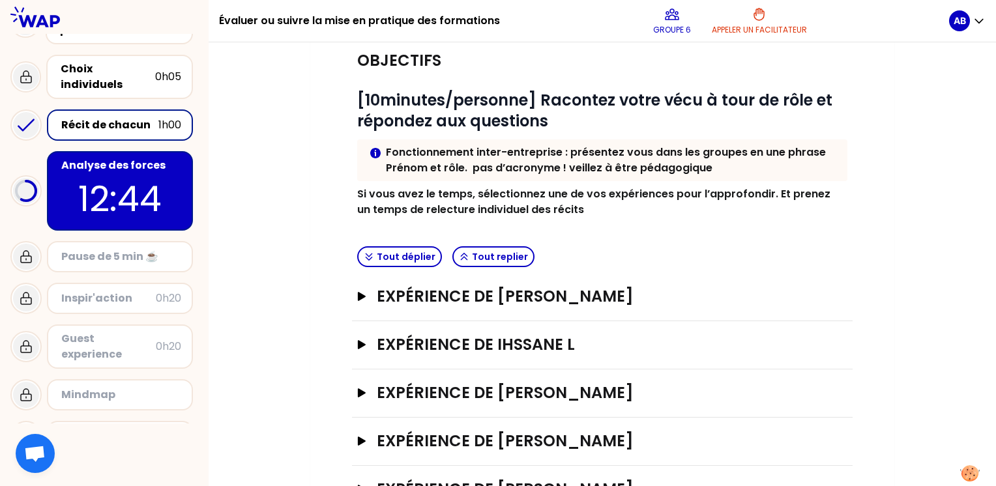
scroll to position [182, 0]
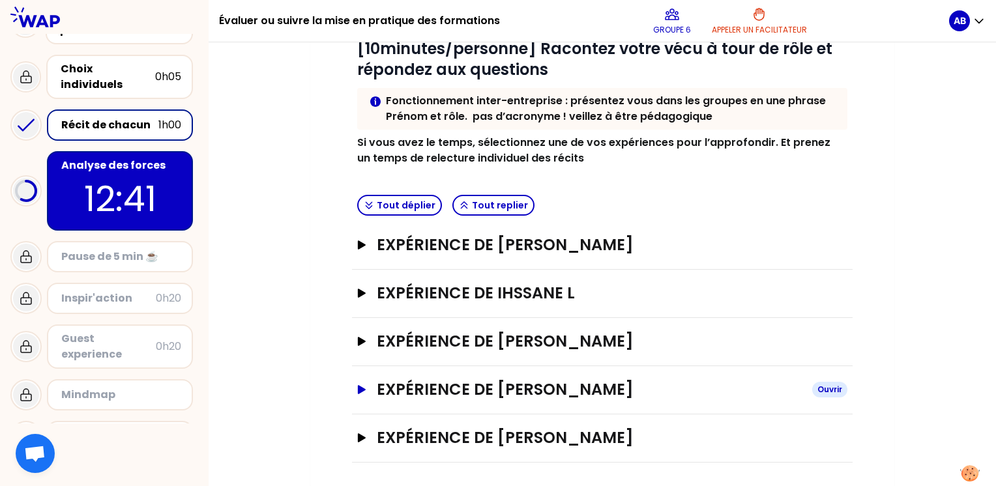
click at [367, 390] on button "Expérience de [PERSON_NAME]" at bounding box center [602, 389] width 490 height 21
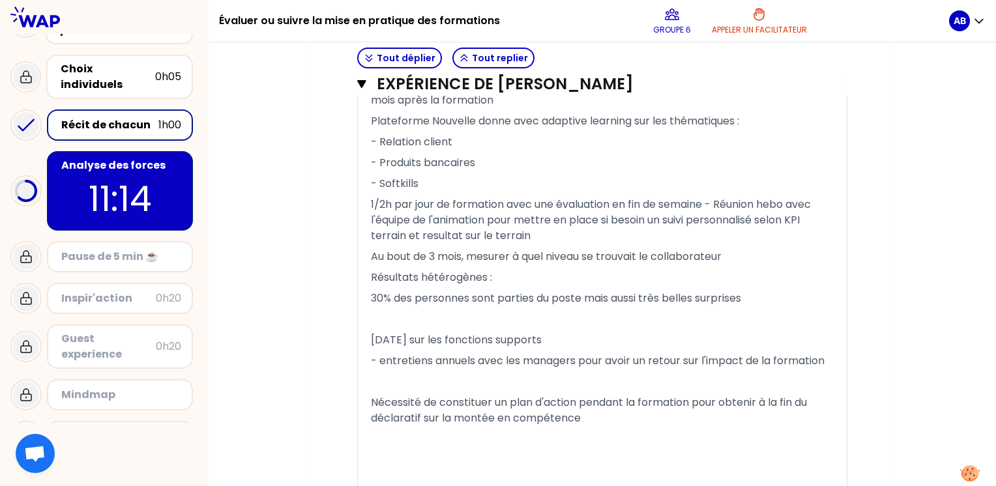
scroll to position [1224, 0]
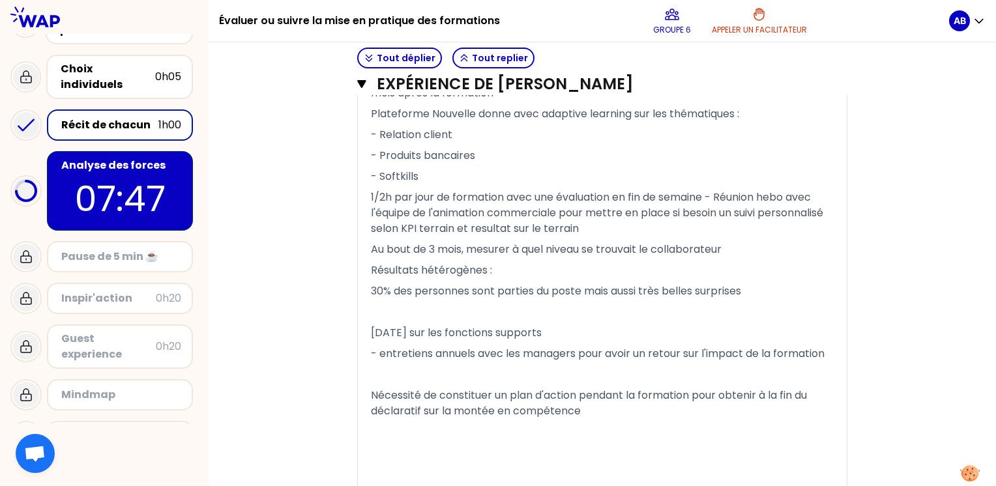
click at [122, 117] on div "Récit de chacun" at bounding box center [109, 125] width 97 height 16
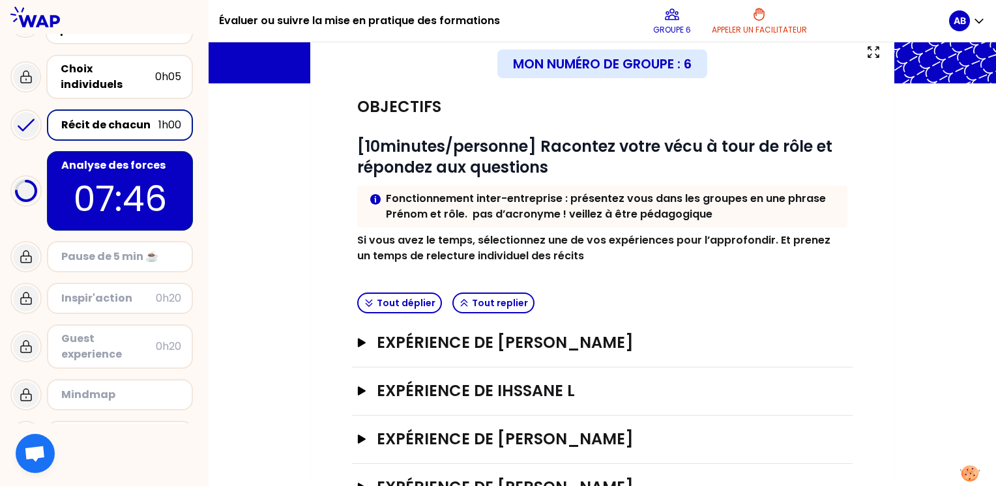
scroll to position [182, 0]
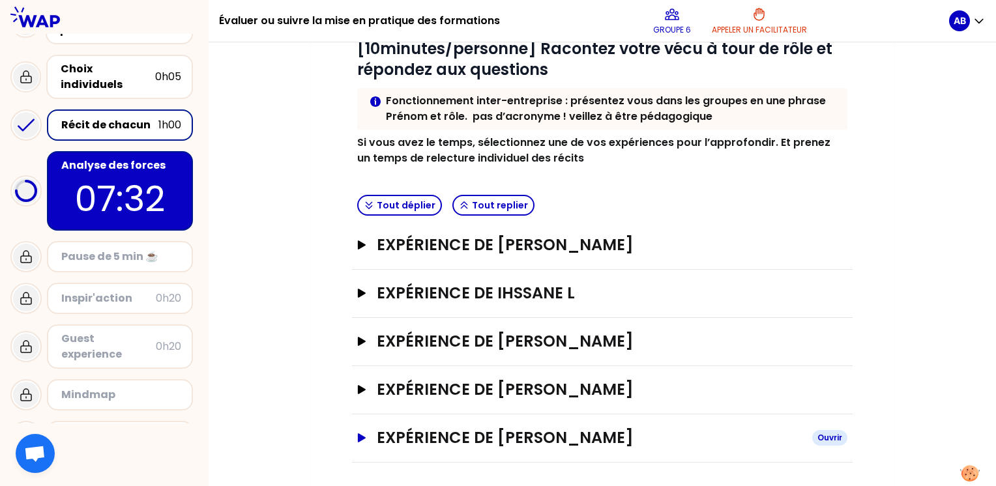
click at [358, 439] on icon "button" at bounding box center [362, 437] width 8 height 9
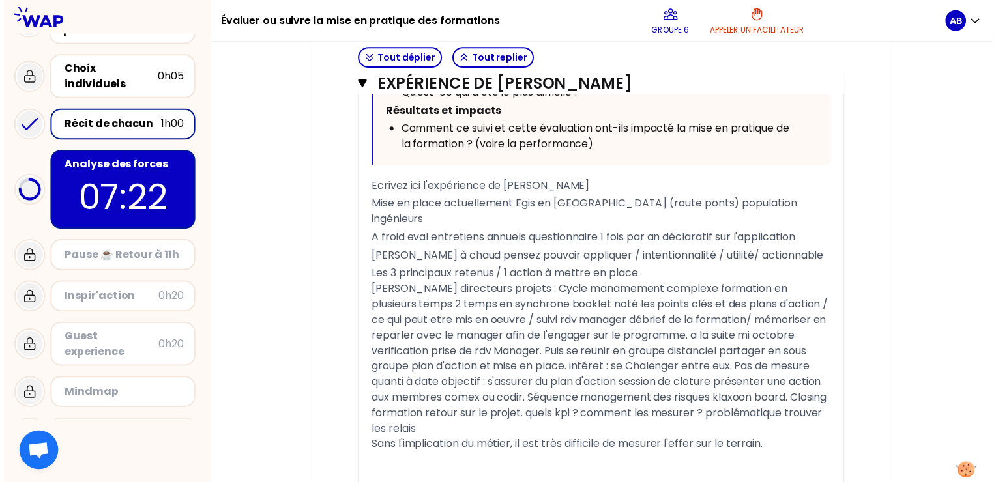
scroll to position [1029, 0]
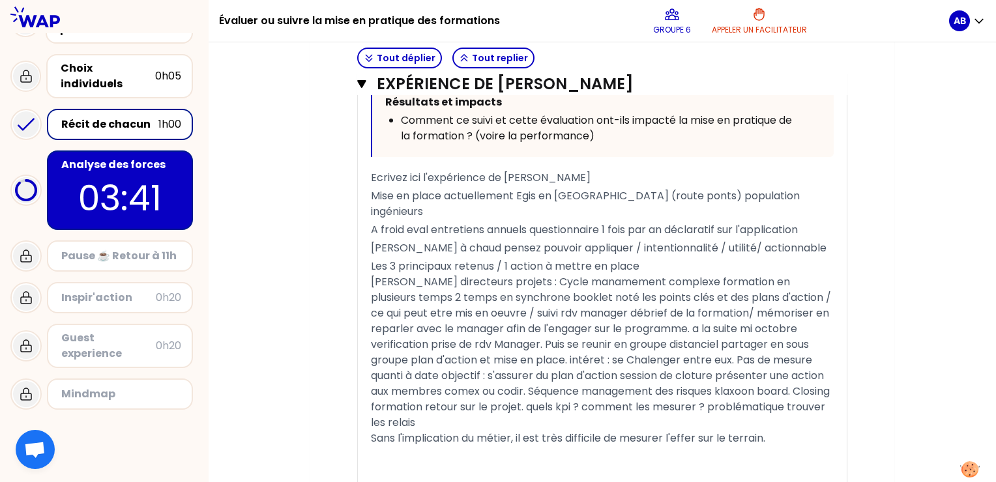
click at [571, 274] on span "[PERSON_NAME] directeurs projets : Cycle manamement complexe formation en plusi…" at bounding box center [602, 352] width 463 height 156
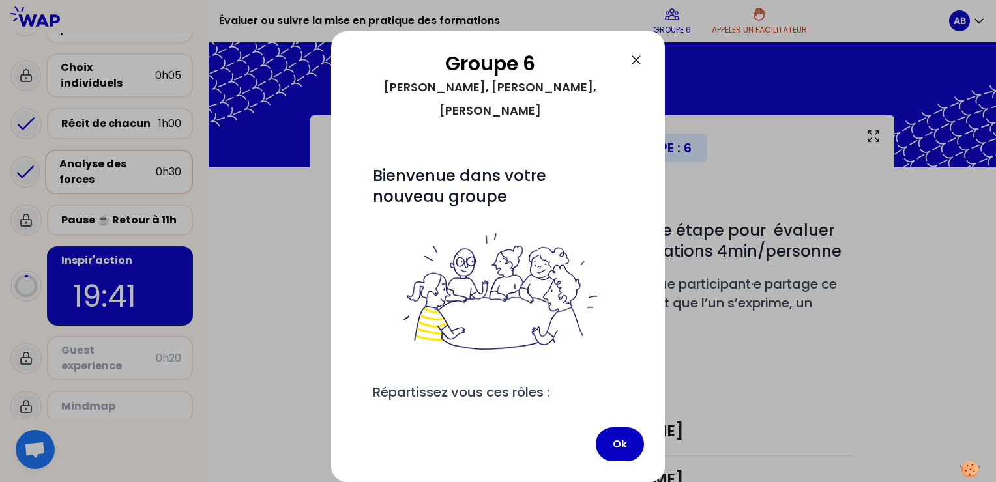
click at [635, 61] on icon at bounding box center [636, 60] width 16 height 16
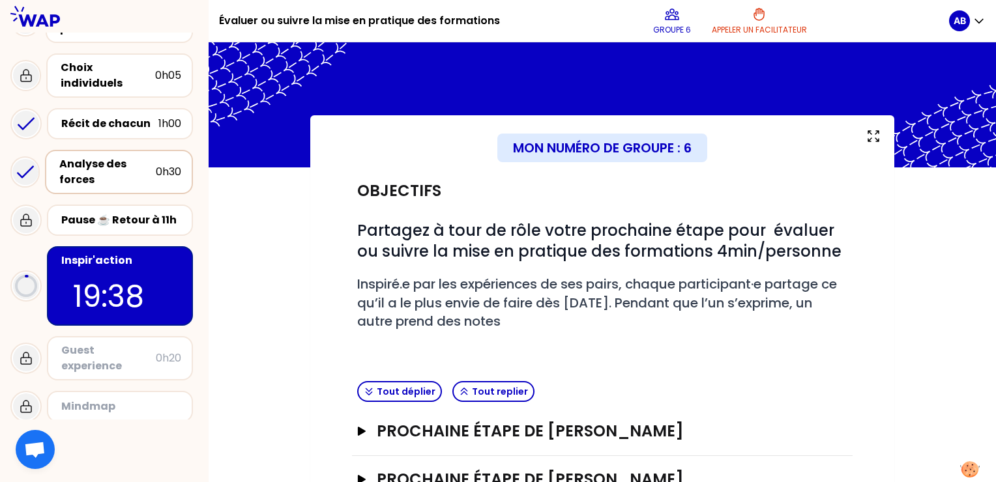
click at [110, 343] on div "Guest experience" at bounding box center [108, 358] width 94 height 31
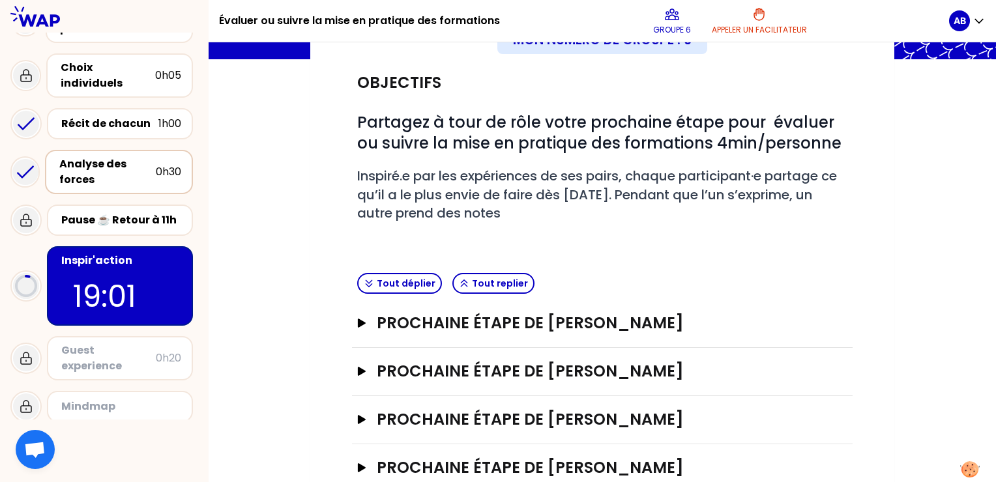
scroll to position [130, 0]
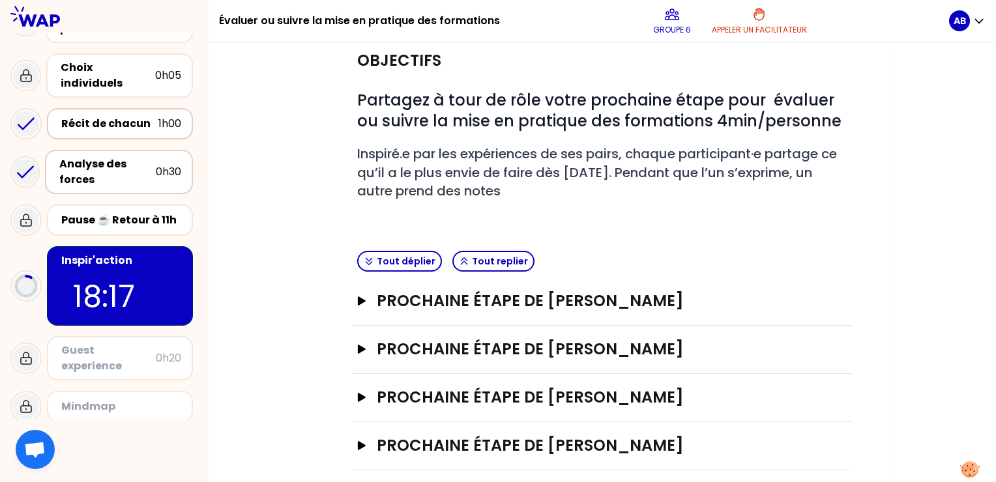
click at [99, 116] on div "Récit de chacun" at bounding box center [109, 124] width 97 height 16
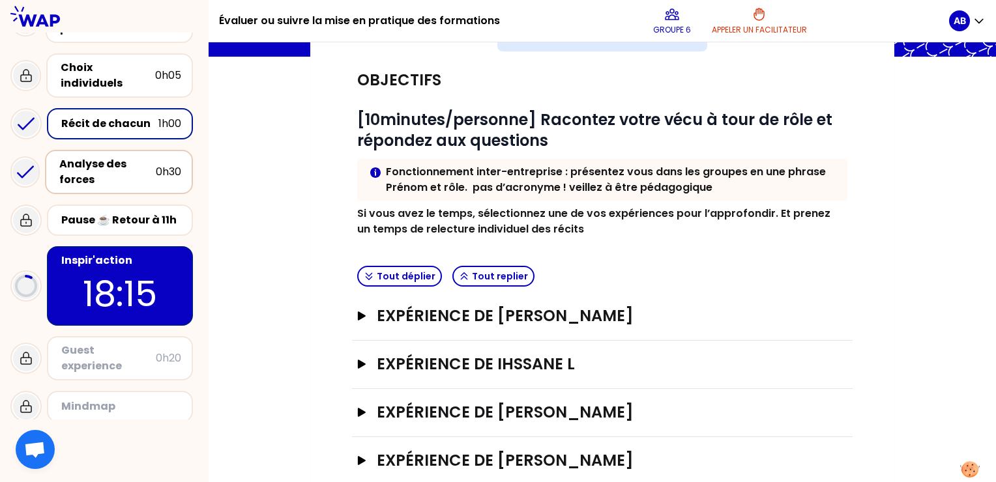
scroll to position [186, 0]
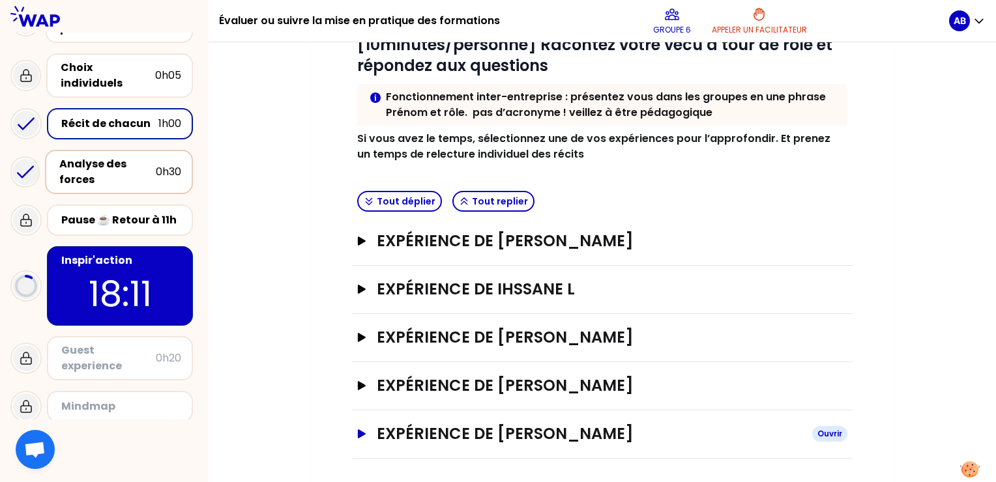
click at [365, 430] on icon "button" at bounding box center [361, 433] width 10 height 9
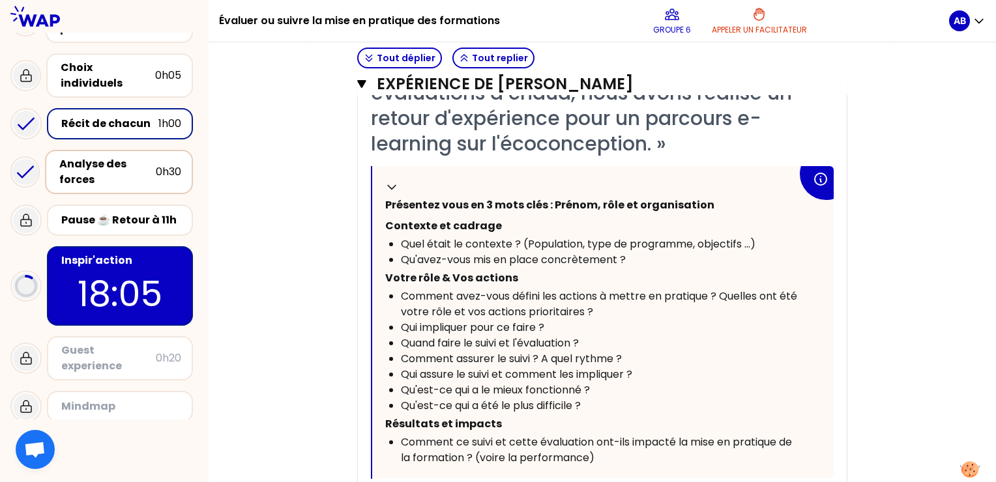
scroll to position [772, 0]
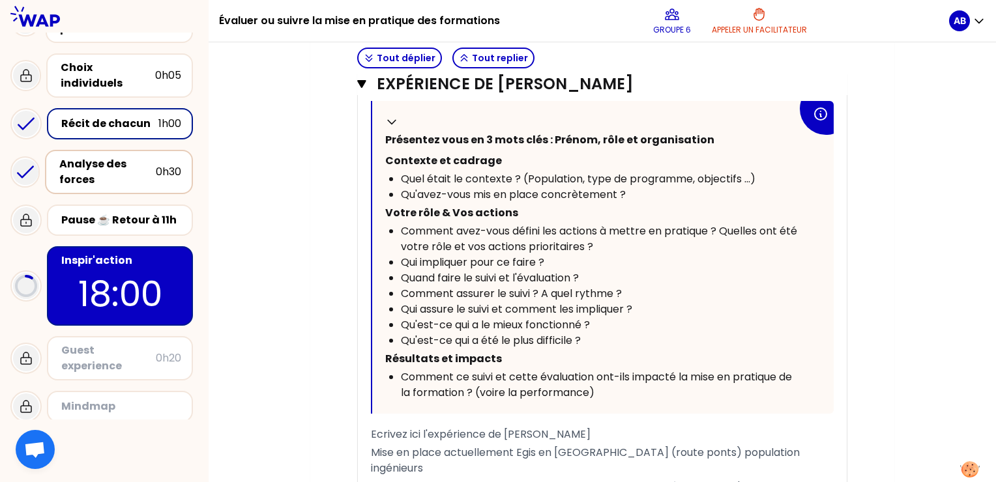
click at [109, 268] on p "18:00" at bounding box center [120, 293] width 122 height 51
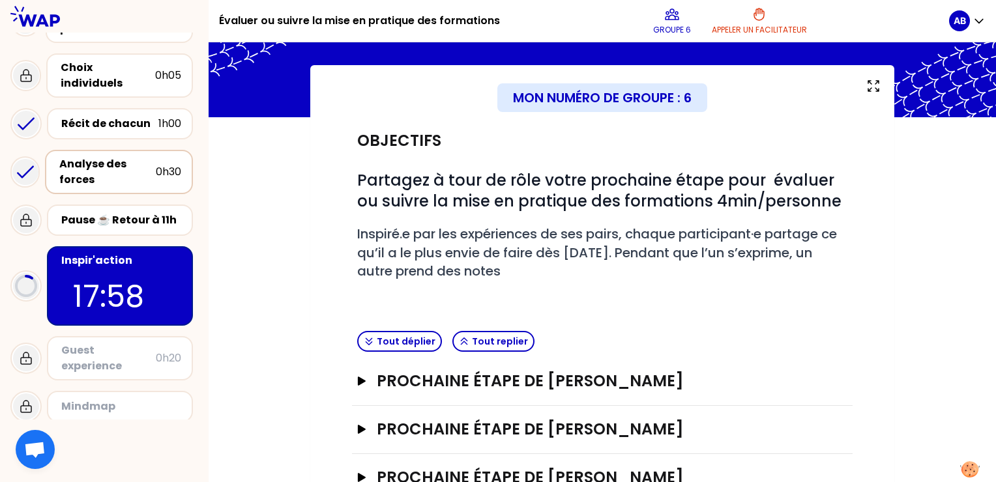
scroll to position [130, 0]
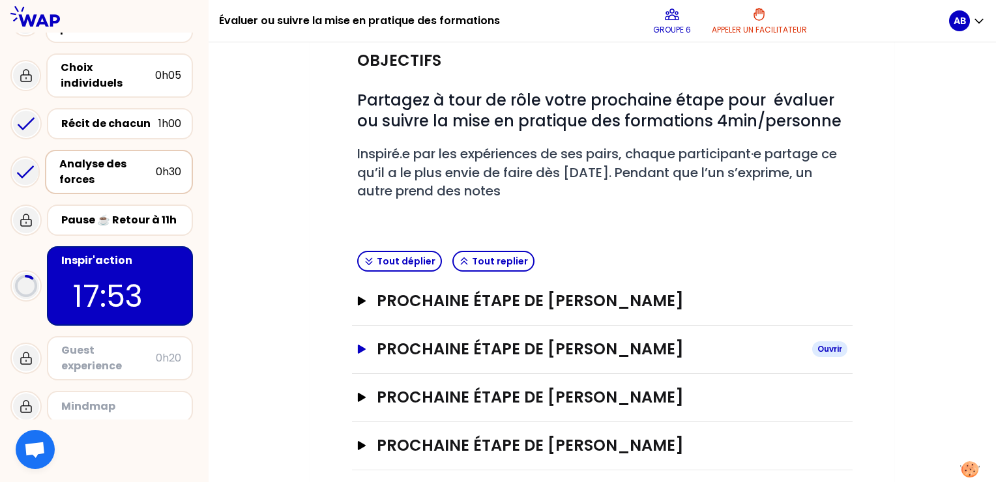
click at [357, 348] on icon "button" at bounding box center [361, 349] width 10 height 9
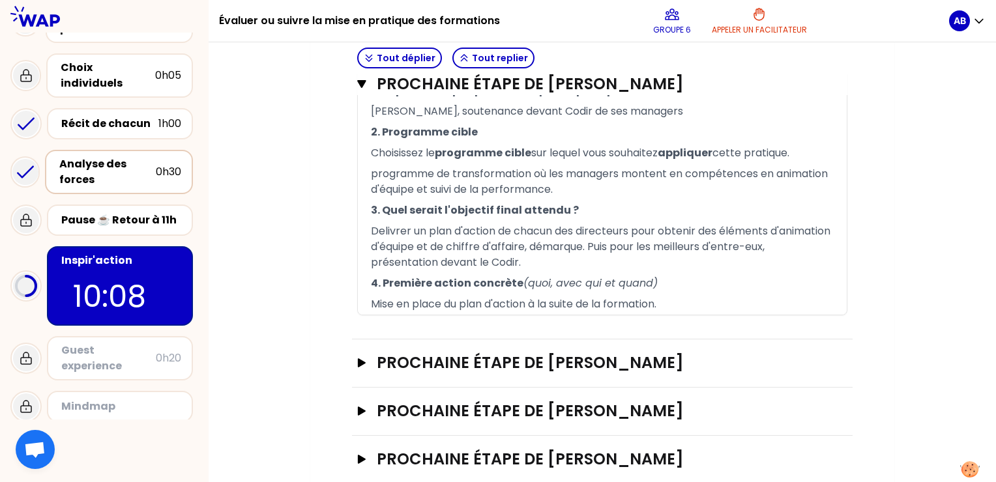
scroll to position [481, 0]
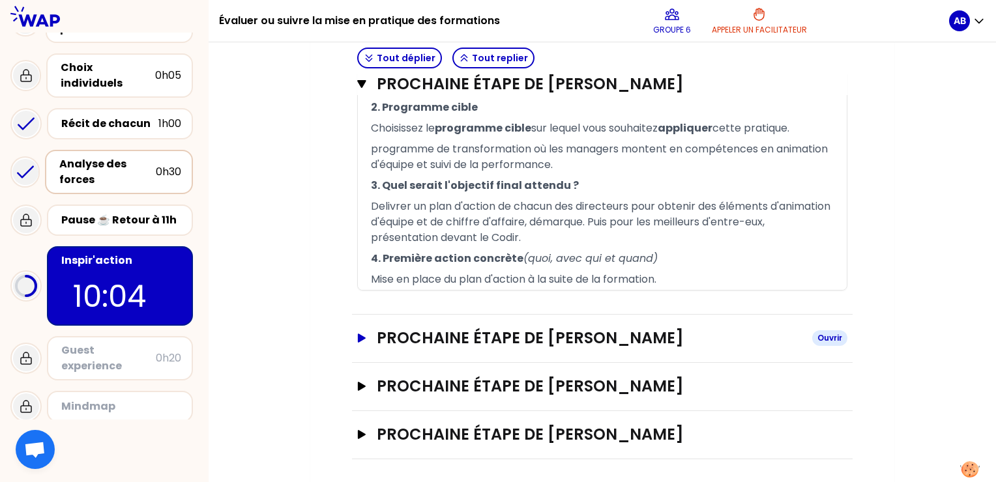
click at [364, 336] on icon "button" at bounding box center [362, 338] width 8 height 9
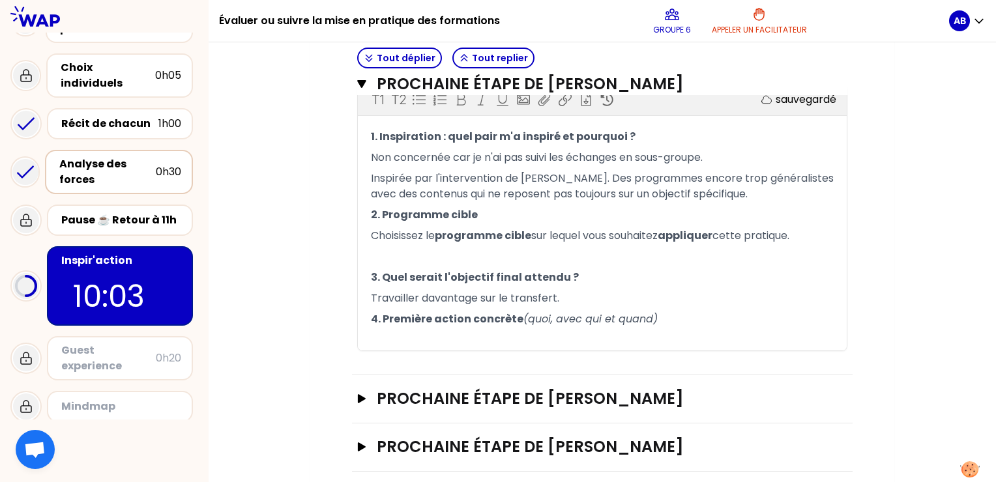
scroll to position [761, 0]
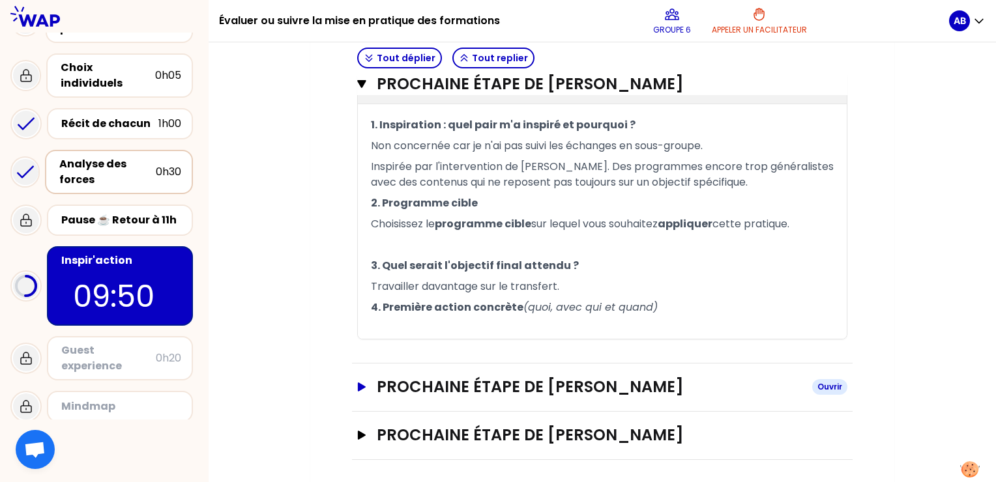
click at [364, 382] on icon "button" at bounding box center [361, 386] width 10 height 9
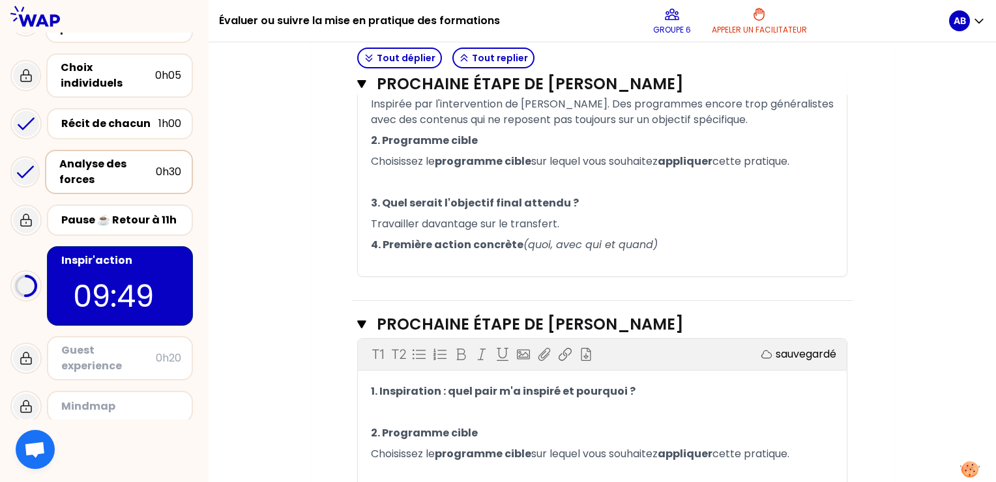
scroll to position [891, 0]
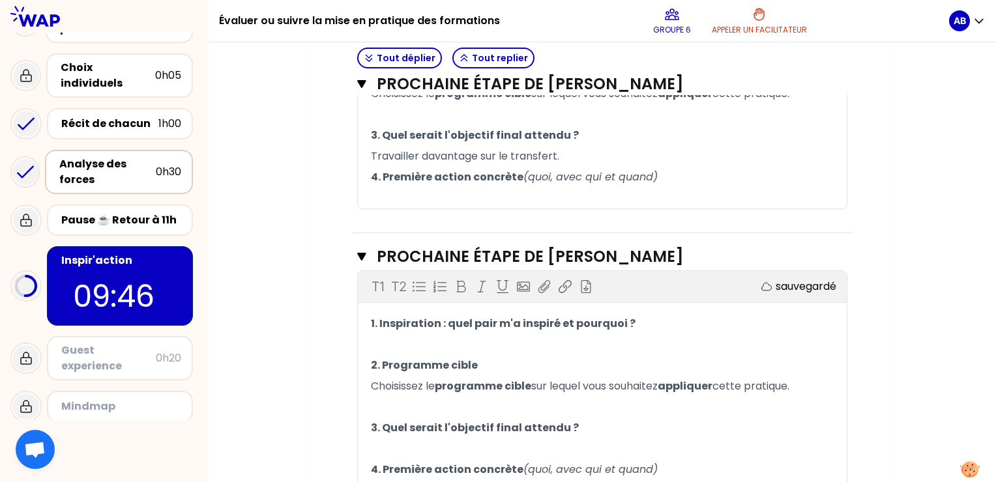
click at [418, 342] on p "﻿" at bounding box center [602, 344] width 463 height 21
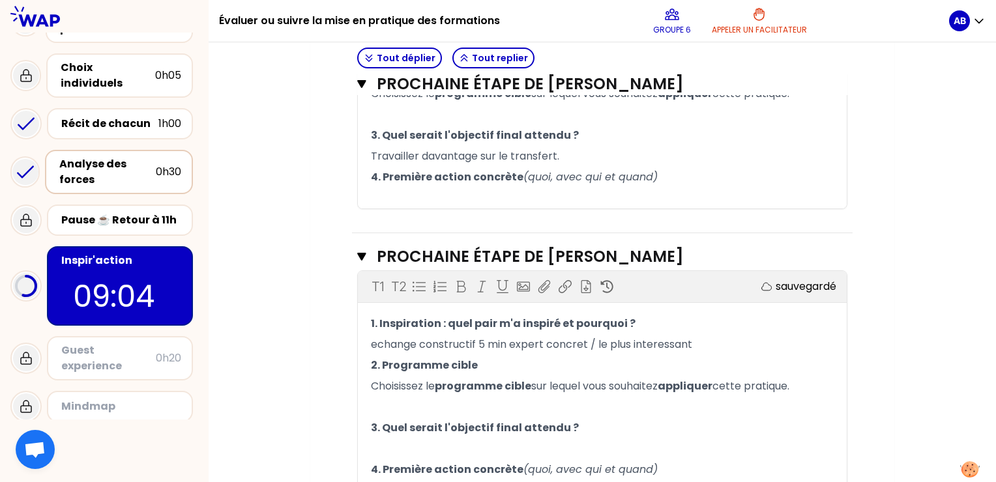
click at [377, 345] on span "echange constructif 5 min expert concret / le plus interessant" at bounding box center [531, 344] width 321 height 15
click at [710, 343] on p "échange constructif 5 min expert concret / le plus interessant" at bounding box center [602, 344] width 463 height 21
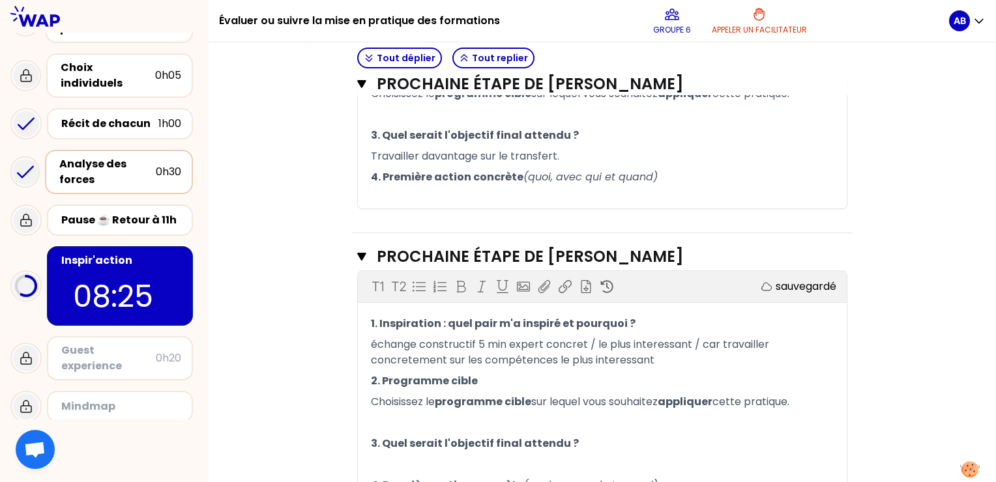
click at [480, 359] on span "échange constructif 5 min expert concret / le plus interessant / car travailler…" at bounding box center [571, 352] width 401 height 31
click at [542, 414] on p "﻿" at bounding box center [602, 422] width 463 height 21
click at [377, 421] on span "management" at bounding box center [410, 422] width 78 height 15
click at [524, 422] on p "Management" at bounding box center [602, 422] width 463 height 21
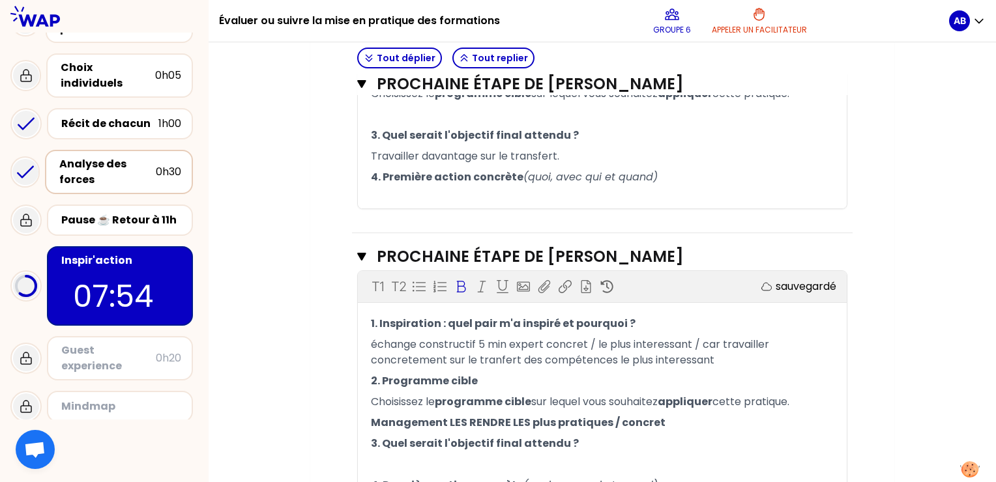
click at [373, 441] on span "3. Quel serait l'objectif final attendu ?" at bounding box center [475, 443] width 208 height 15
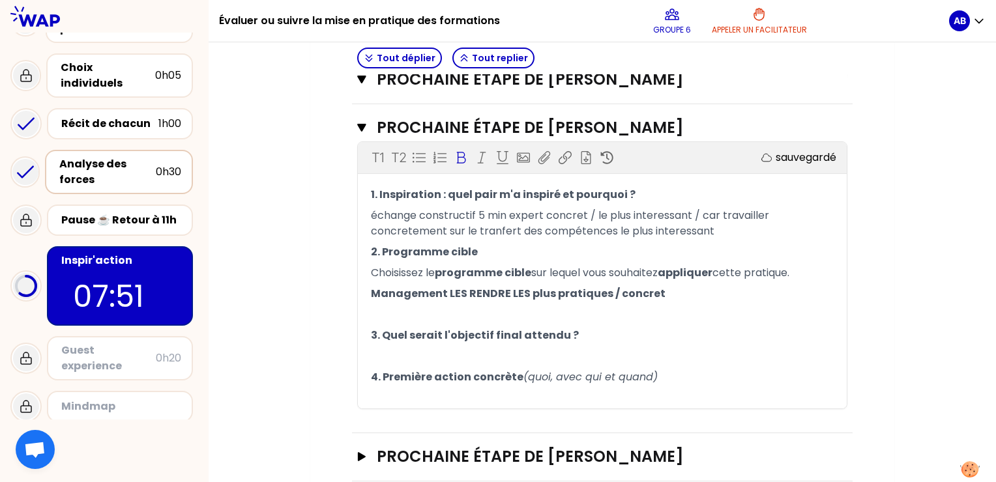
scroll to position [1022, 0]
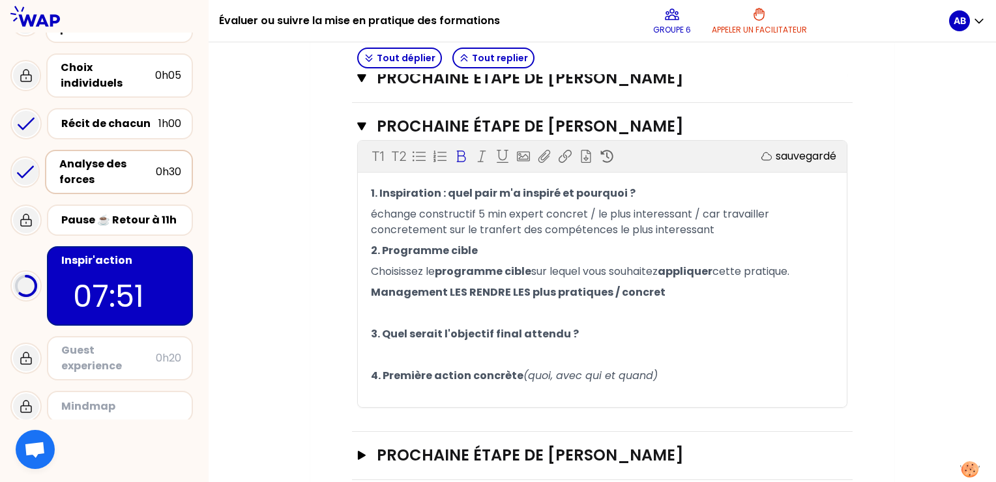
click at [482, 356] on p "﻿" at bounding box center [602, 355] width 463 height 21
click at [573, 326] on p "3. Quel serait l'objectif final attendu ?" at bounding box center [602, 334] width 463 height 21
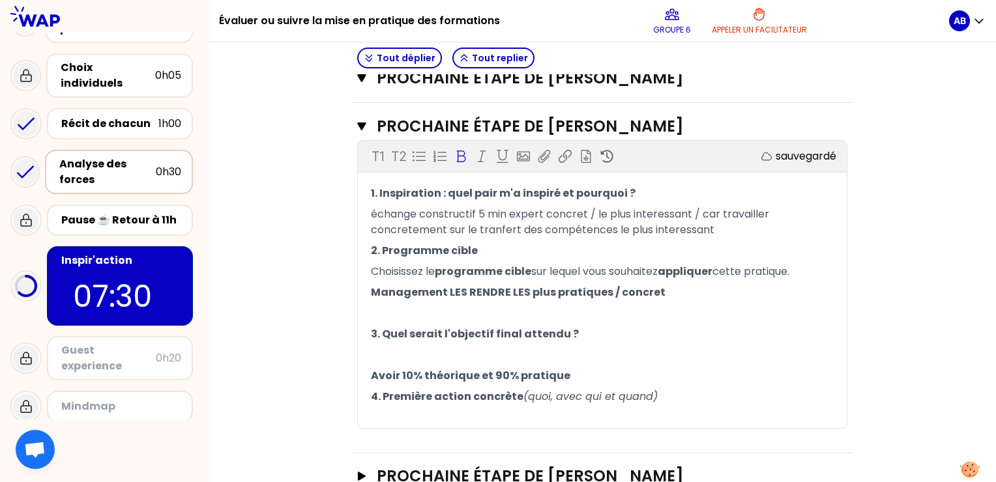
click at [600, 377] on p "Avoir 10% théorique et 90% pratique" at bounding box center [602, 376] width 463 height 21
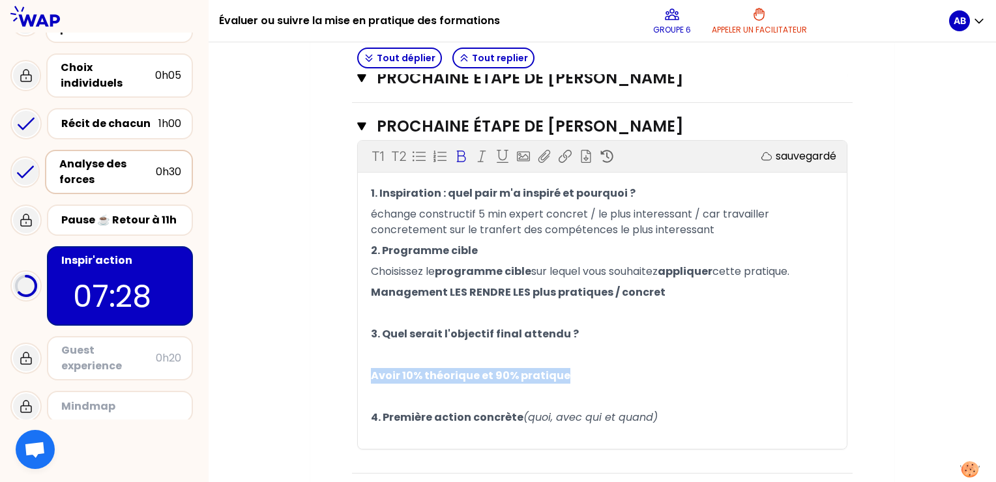
drag, startPoint x: 594, startPoint y: 377, endPoint x: 365, endPoint y: 369, distance: 229.5
click at [365, 369] on div "1. Inspiration : quel pair m'a inspiré et pourquoi ? échange constructif 5 min …" at bounding box center [602, 316] width 489 height 266
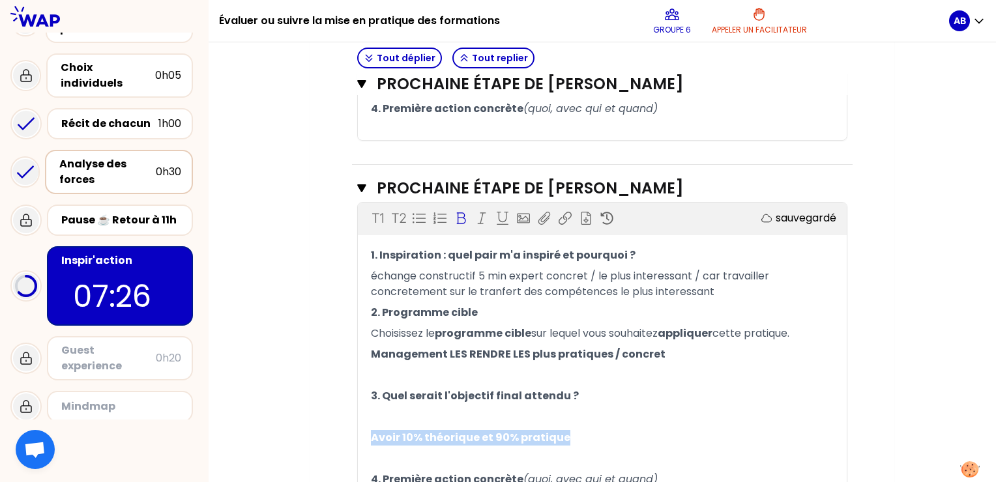
scroll to position [957, 0]
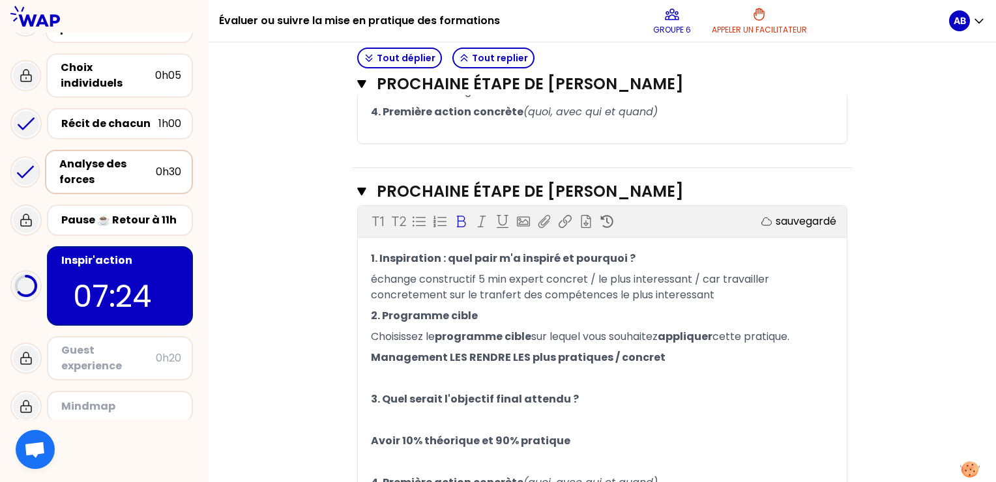
click at [370, 357] on div "1. Inspiration : quel pair m'a inspiré et pourquoi ? échange constructif 5 min …" at bounding box center [602, 381] width 489 height 266
click at [372, 357] on span "Management LES RENDRE LES plus pratiques / concret" at bounding box center [518, 357] width 295 height 15
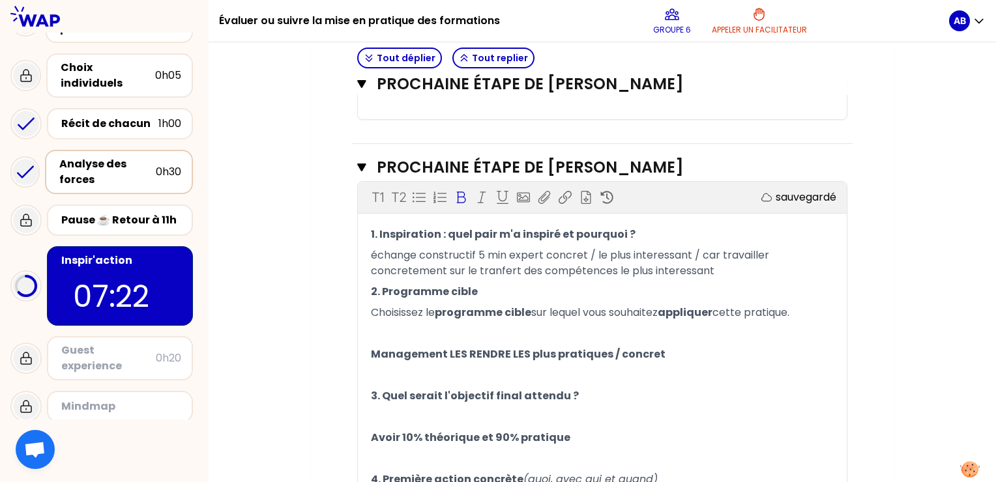
scroll to position [1022, 0]
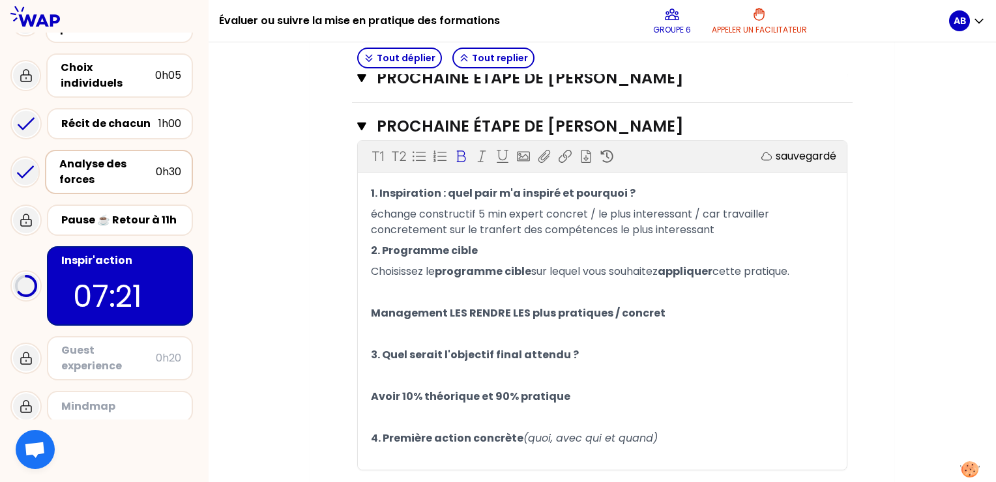
click at [576, 397] on p "Avoir 10% théorique et 90% pratique" at bounding box center [602, 396] width 463 height 21
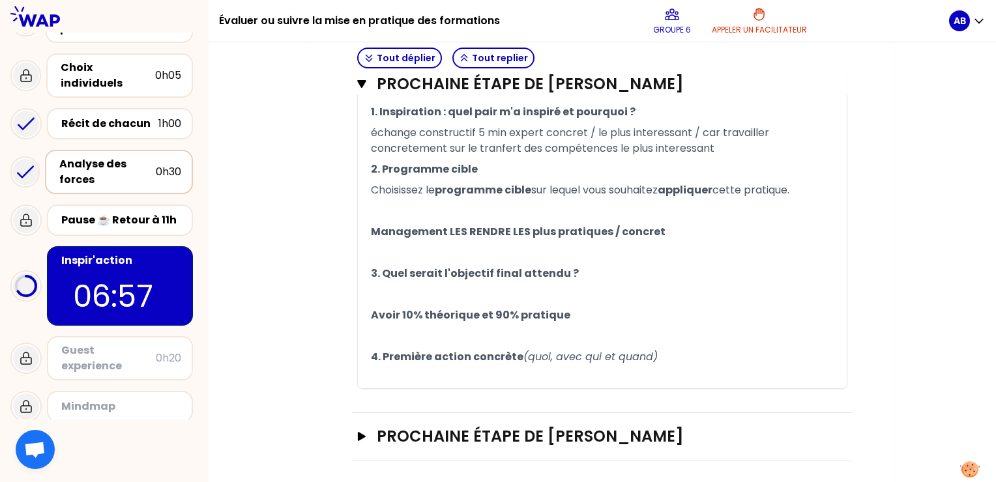
scroll to position [1104, 0]
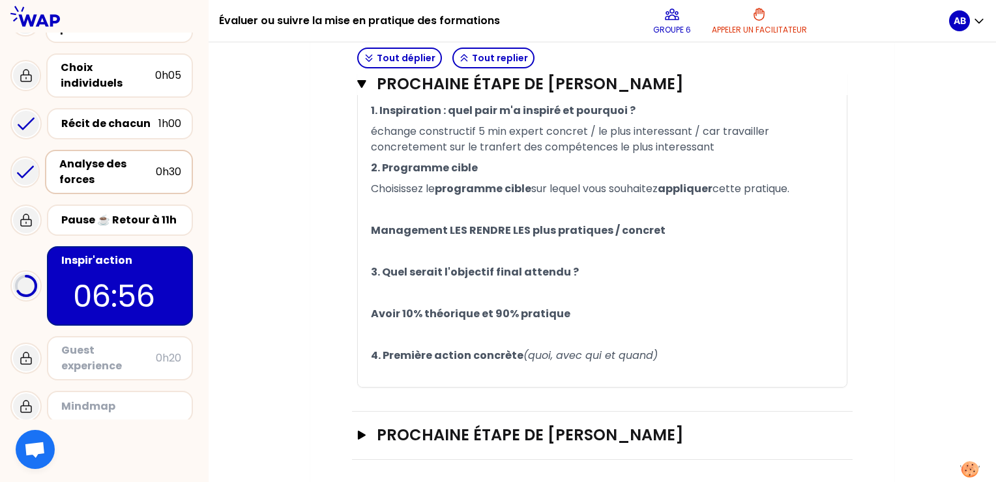
click at [417, 373] on p "﻿" at bounding box center [602, 376] width 463 height 21
click at [682, 351] on p "4. Première action concrète (quoi, avec qui et quand)" at bounding box center [602, 355] width 463 height 21
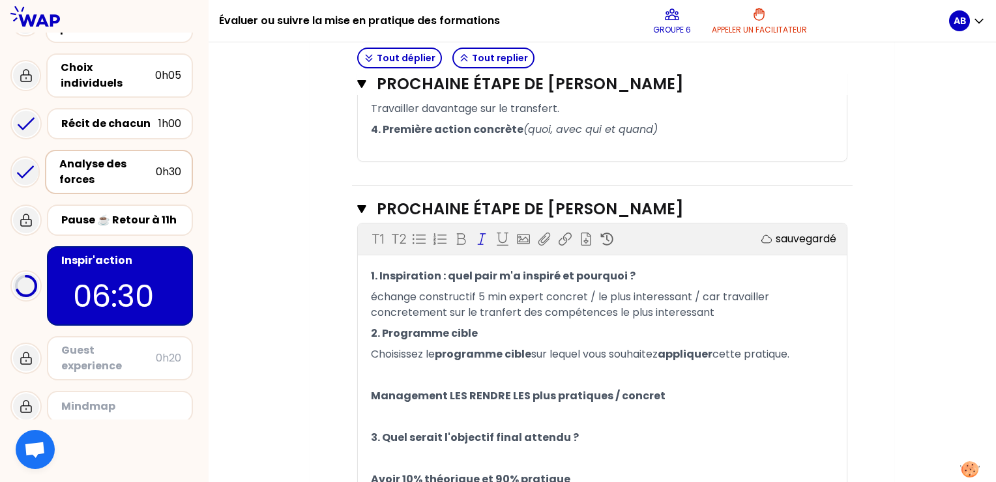
scroll to position [909, 0]
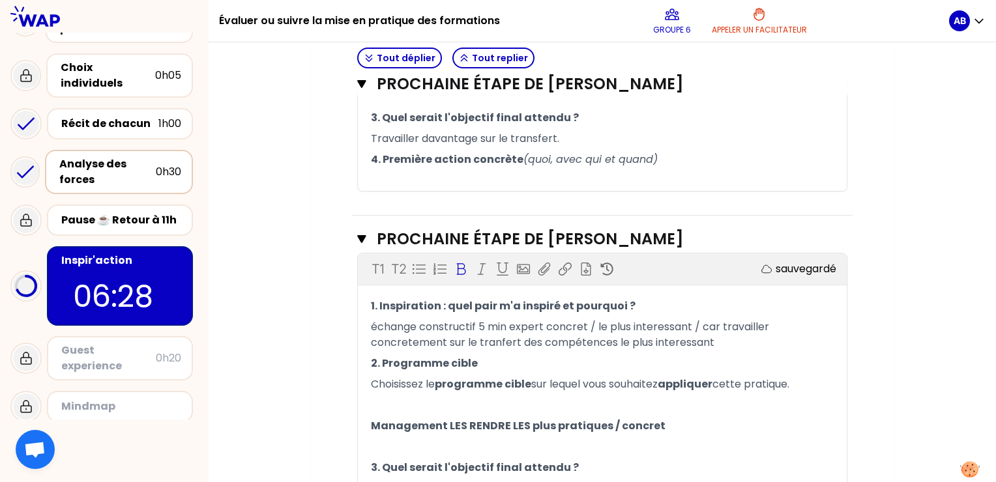
click at [521, 422] on span "Management LES RENDRE LES plus pratiques / concret" at bounding box center [518, 425] width 295 height 15
click at [373, 424] on span "Management LES RENDRE LES plus pratiques / concret" at bounding box center [518, 425] width 295 height 15
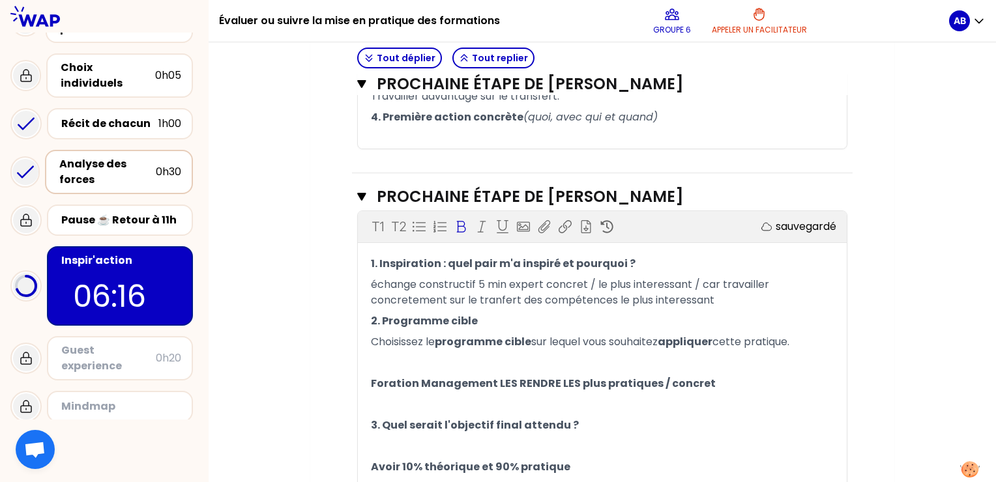
scroll to position [974, 0]
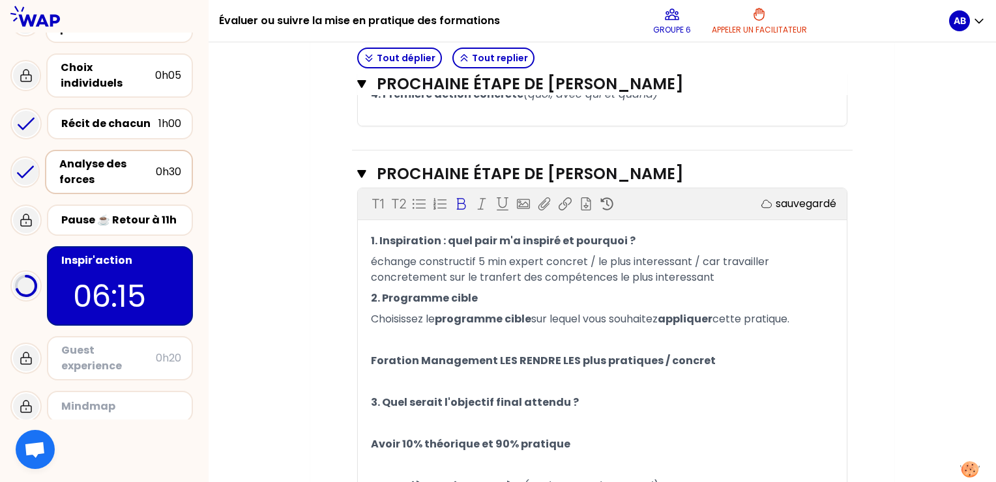
click at [698, 356] on span "Foration Management LES RENDRE LES plus pratiques / concret" at bounding box center [543, 360] width 345 height 15
click at [703, 358] on span "Foration Management LES RENDRE LES plus pratiques / concret" at bounding box center [543, 360] width 345 height 15
click at [701, 359] on span "Foration Management LES RENDRE LES plus pratiques / concret" at bounding box center [543, 360] width 345 height 15
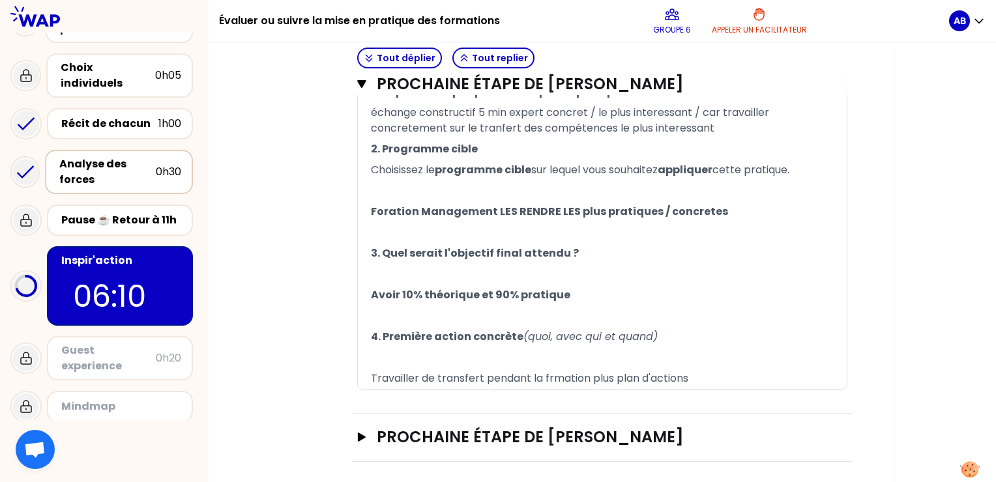
scroll to position [1125, 0]
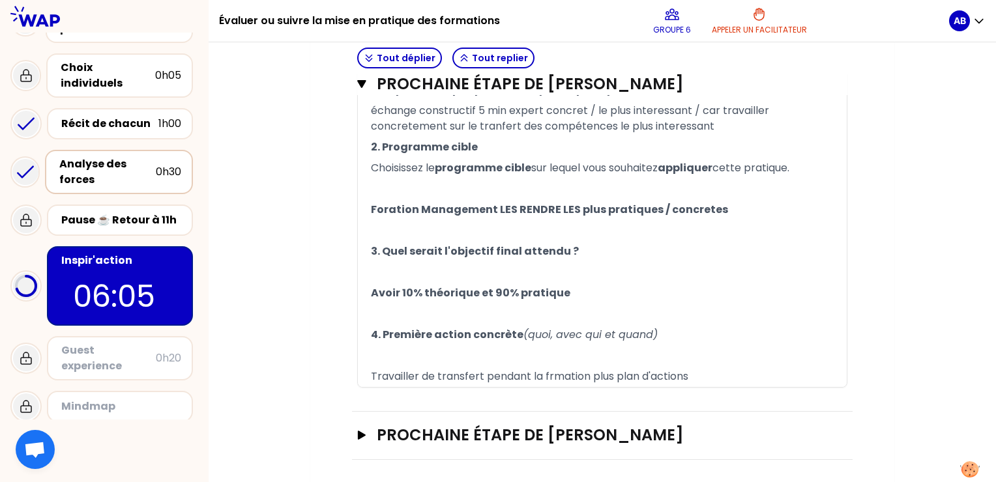
click at [547, 373] on span "Travailler de transfert pendant la frmation plus plan d'actions" at bounding box center [529, 376] width 317 height 15
click at [715, 367] on p "Travailler de transfert pendant la formation plus plan d'actions" at bounding box center [602, 376] width 463 height 21
click at [439, 372] on span "Travailler de transfert pendant la formation plus plan d'actions" at bounding box center [533, 376] width 324 height 15
click at [367, 435] on button "Prochaine étape de [PERSON_NAME] Ouvrir" at bounding box center [602, 435] width 490 height 21
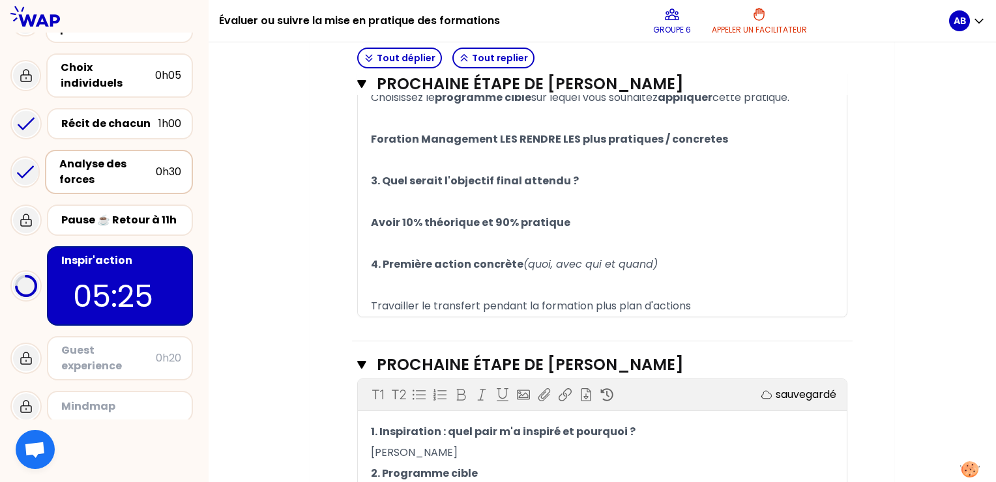
scroll to position [1108, 0]
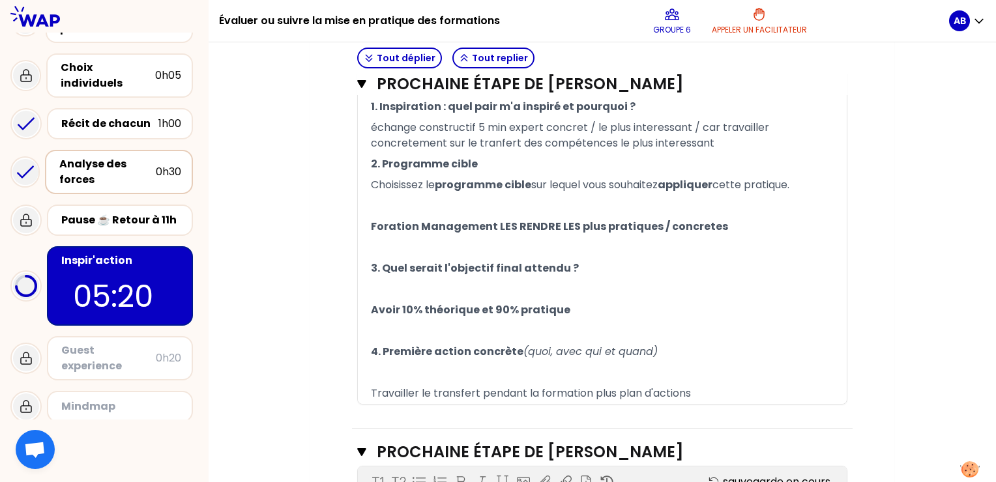
click at [545, 127] on span "échange constructif 5 min expert concret / le plus interessant / car travailler…" at bounding box center [571, 135] width 401 height 31
click at [547, 127] on span "échange constructif 5 min expert [PERSON_NAME] concret / le plus interessant / …" at bounding box center [593, 135] width 444 height 31
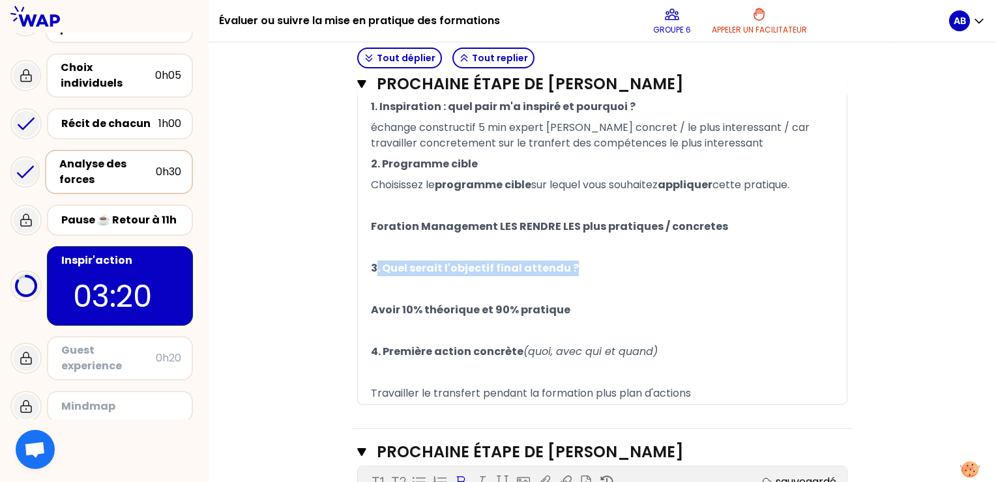
drag, startPoint x: 579, startPoint y: 266, endPoint x: 376, endPoint y: 268, distance: 203.3
click at [376, 268] on p "3. Quel serait l'objectif final attendu ?" at bounding box center [602, 268] width 463 height 21
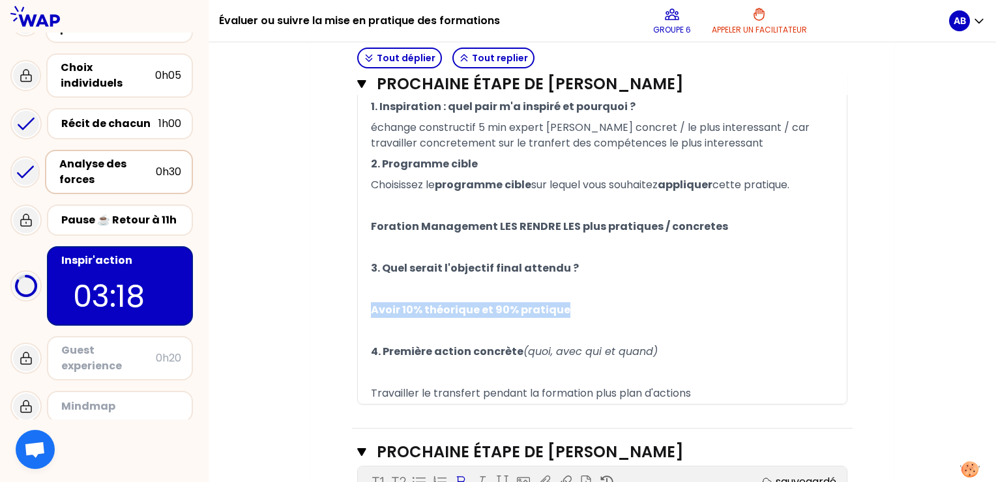
drag, startPoint x: 570, startPoint y: 304, endPoint x: 375, endPoint y: 309, distance: 195.5
click at [371, 309] on p "Avoir 10% théorique et 90% pratique" at bounding box center [602, 310] width 463 height 21
drag, startPoint x: 403, startPoint y: 308, endPoint x: 367, endPoint y: 285, distance: 41.9
click at [367, 285] on div "1. Inspiration : quel pair m'a inspiré et pourquoi ? échange constructif 5 min …" at bounding box center [602, 250] width 489 height 308
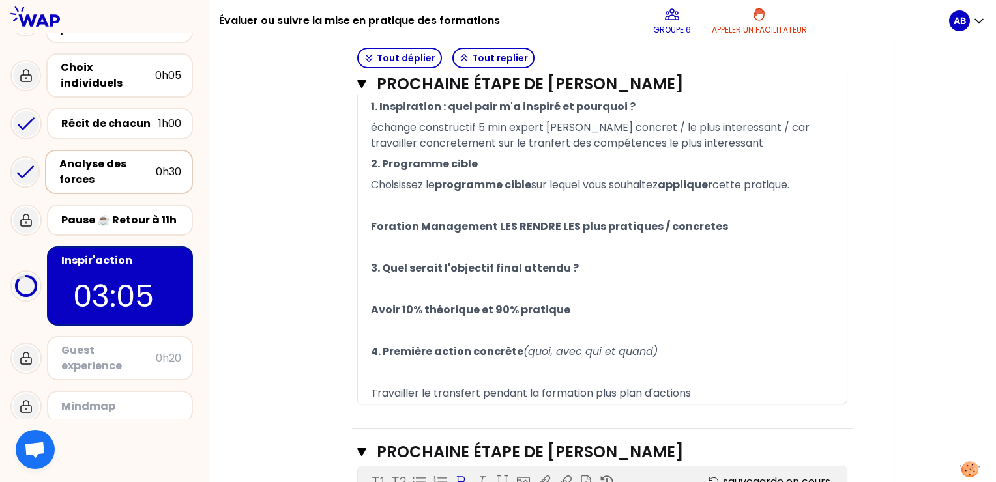
click at [386, 221] on span "Foration Management LES RENDRE LES plus pratiques / concretes" at bounding box center [549, 226] width 357 height 15
click at [448, 252] on p "﻿" at bounding box center [602, 247] width 463 height 21
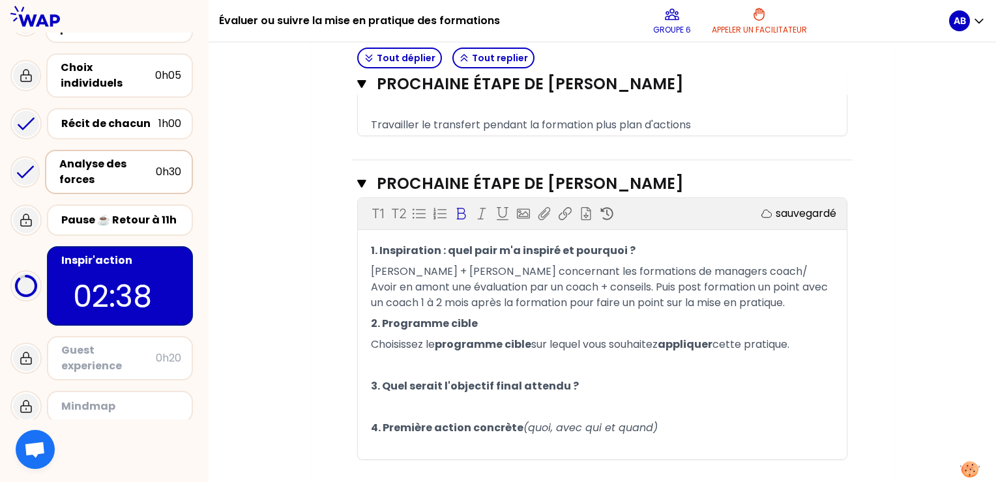
scroll to position [1400, 0]
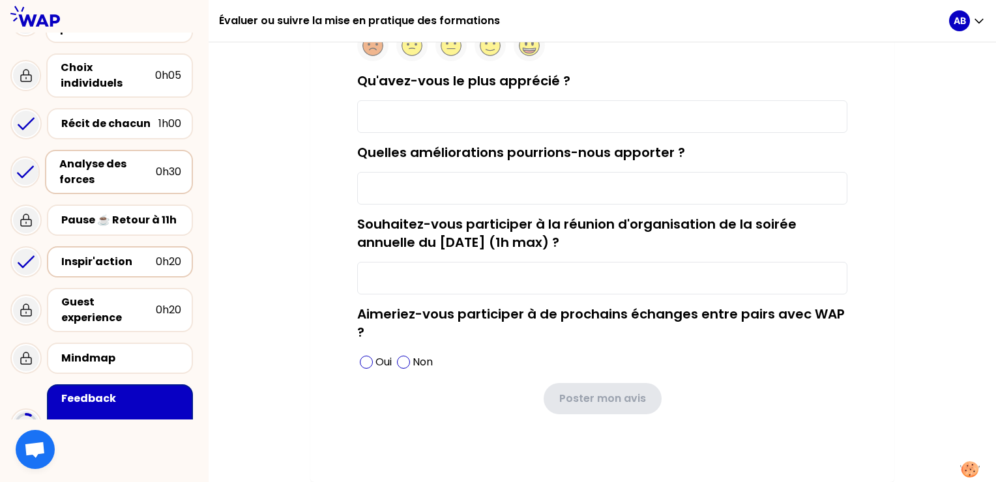
scroll to position [157, 0]
